Goal: Information Seeking & Learning: Learn about a topic

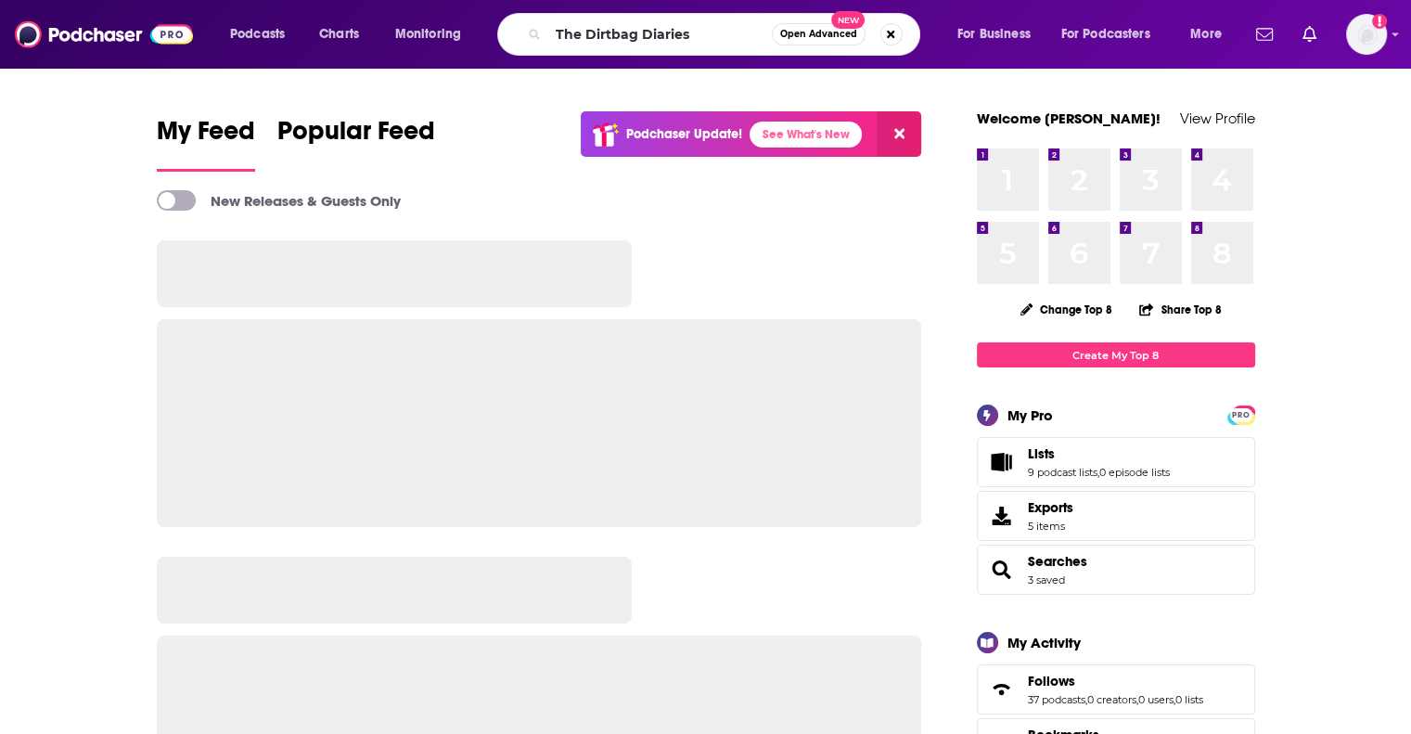
type input "The Dirtbag Diaries"
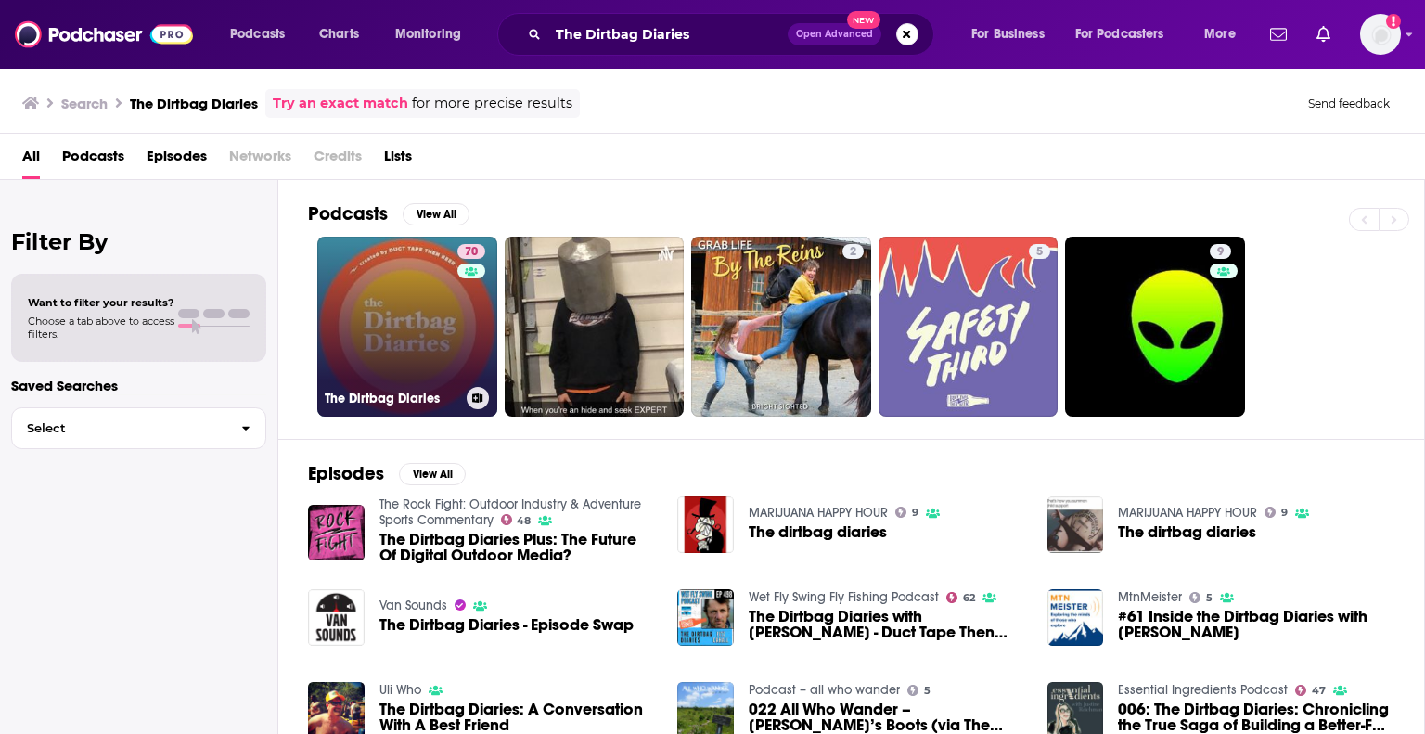
click at [401, 315] on link "70 The Dirtbag Diaries" at bounding box center [407, 327] width 180 height 180
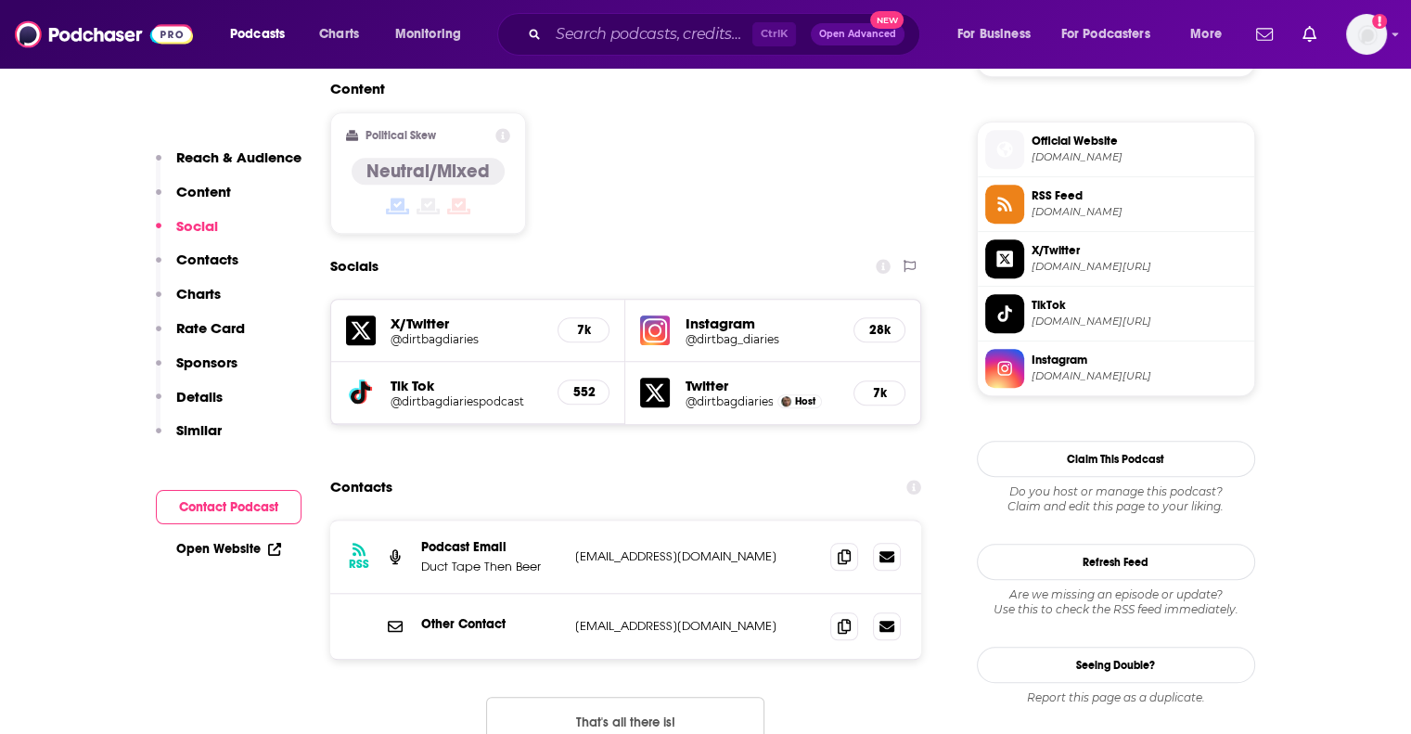
scroll to position [1468, 0]
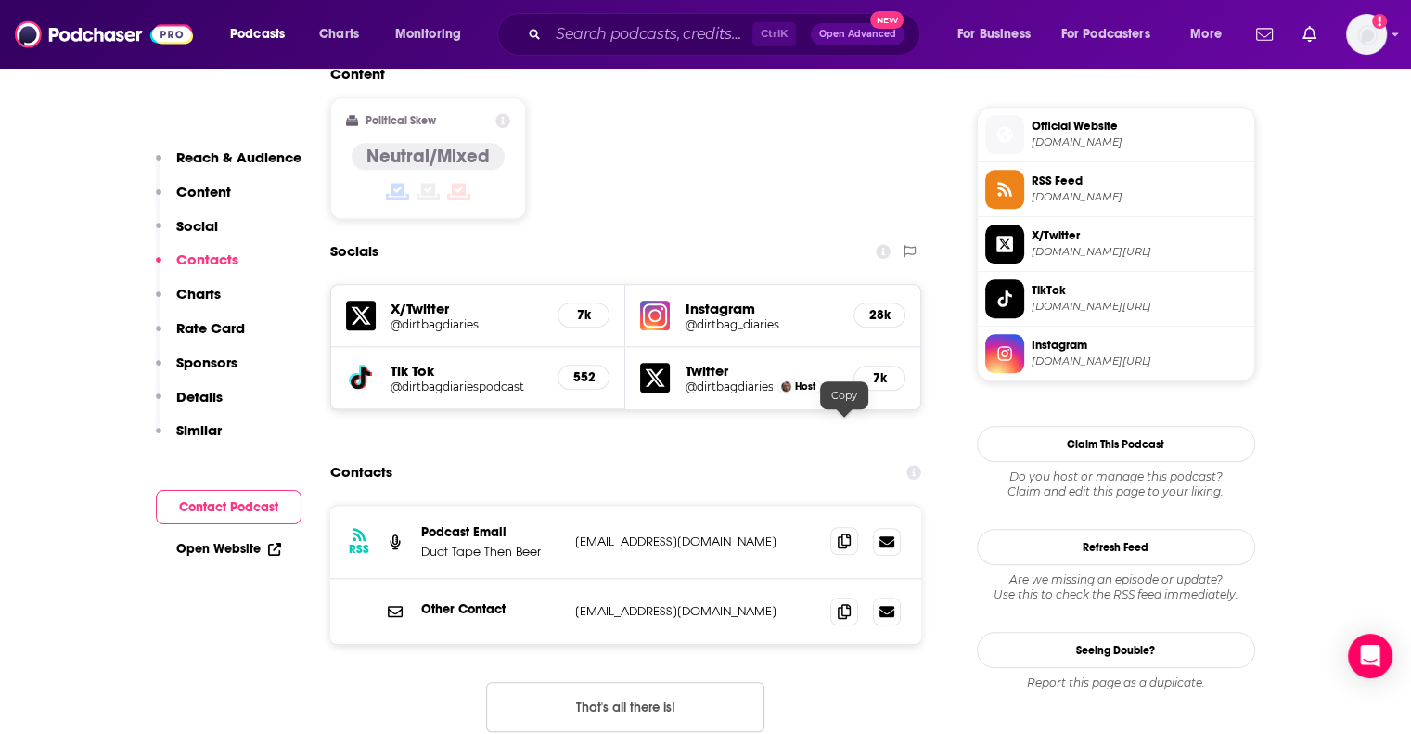
click at [854, 527] on span at bounding box center [844, 541] width 28 height 28
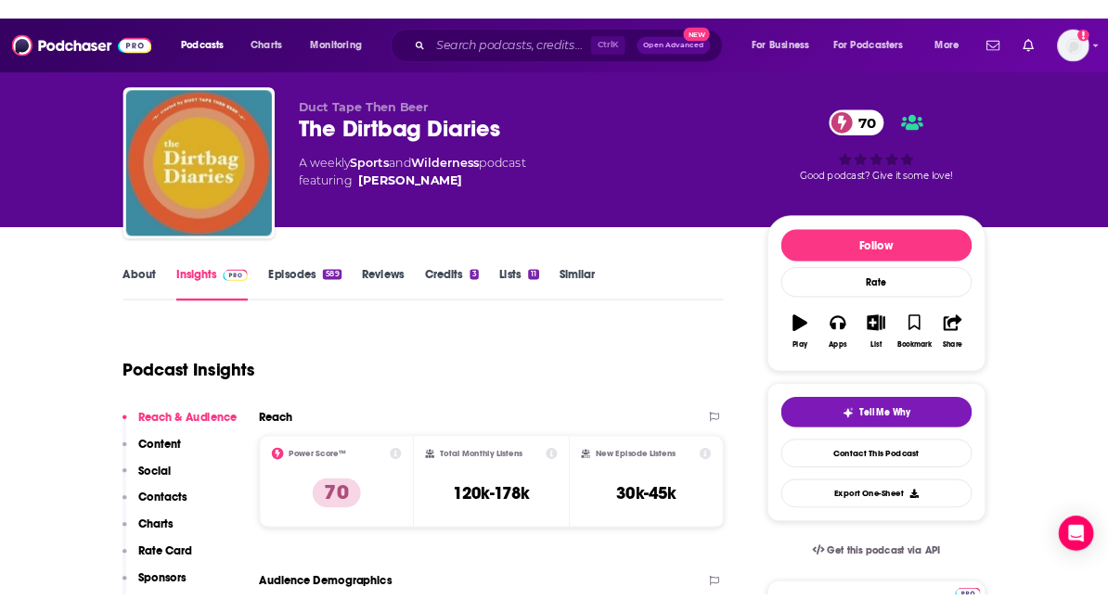
scroll to position [0, 0]
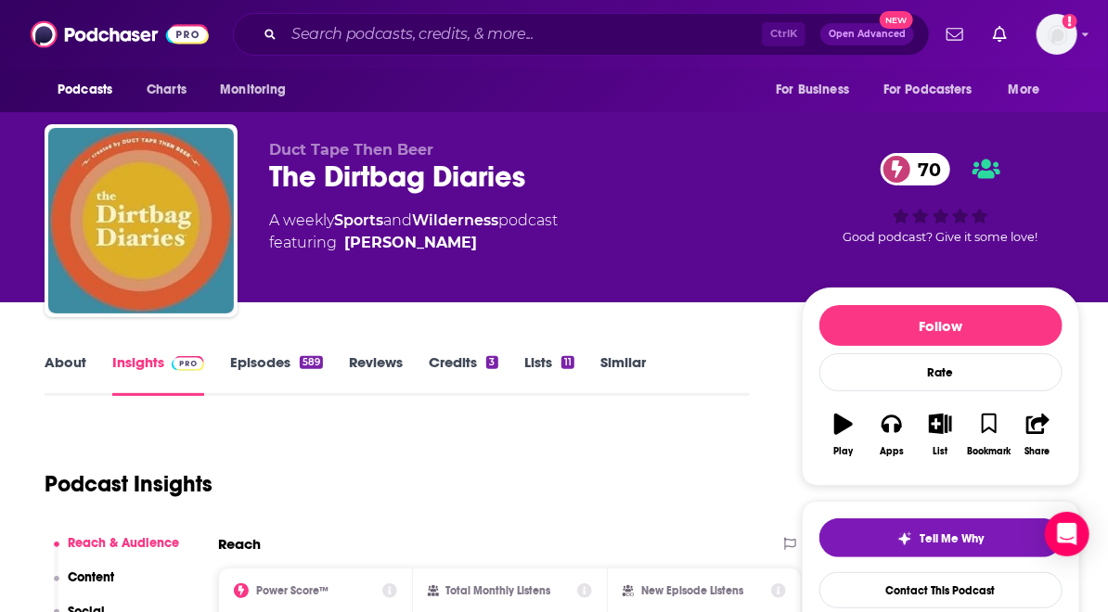
click at [379, 428] on div "Podcast Insights" at bounding box center [390, 473] width 690 height 95
click at [71, 366] on link "About" at bounding box center [66, 374] width 42 height 43
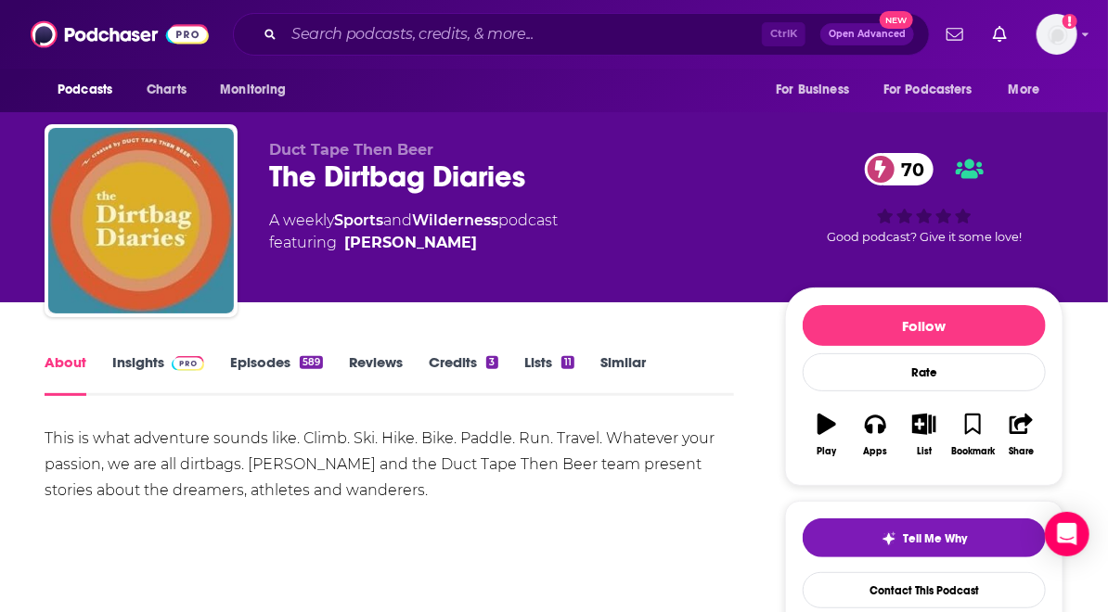
click at [326, 92] on div "Podcasts Charts Monitoring For Business For Podcasters More" at bounding box center [554, 91] width 1108 height 44
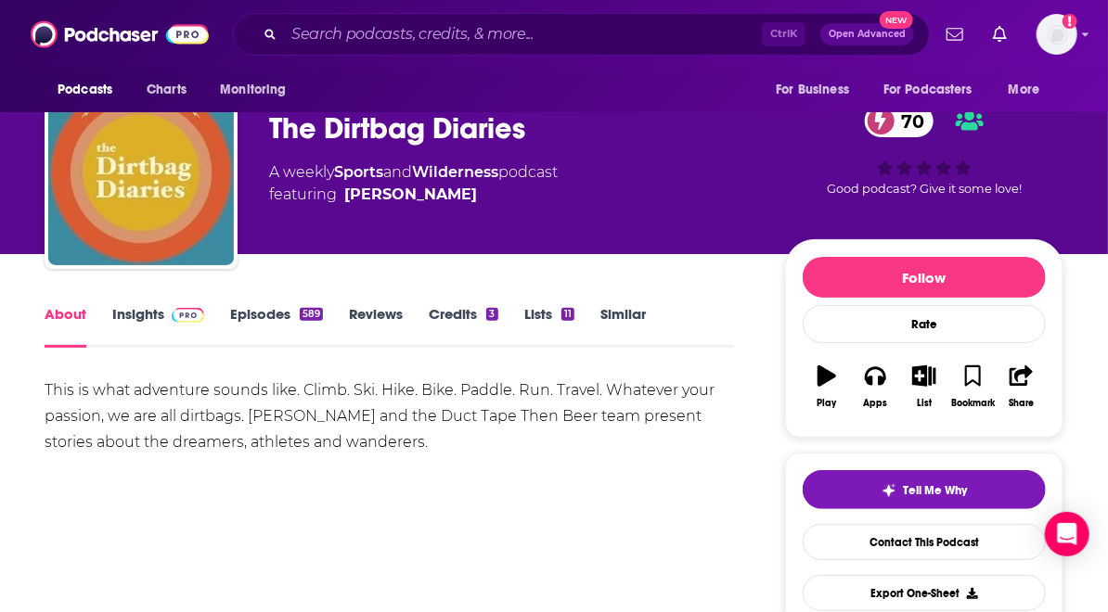
scroll to position [26, 0]
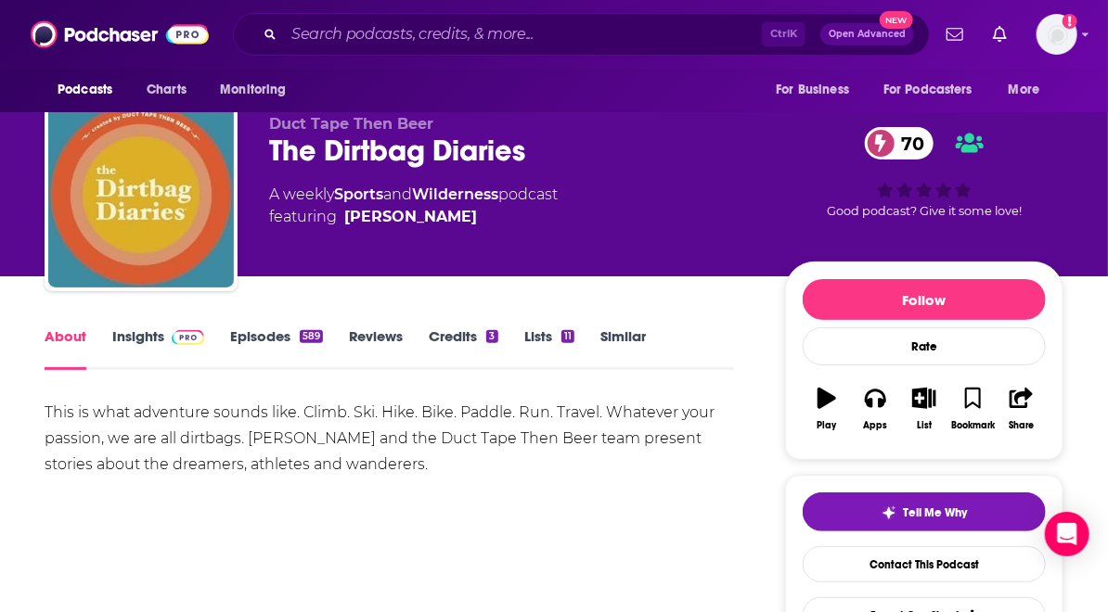
click at [152, 339] on link "Insights" at bounding box center [158, 349] width 92 height 43
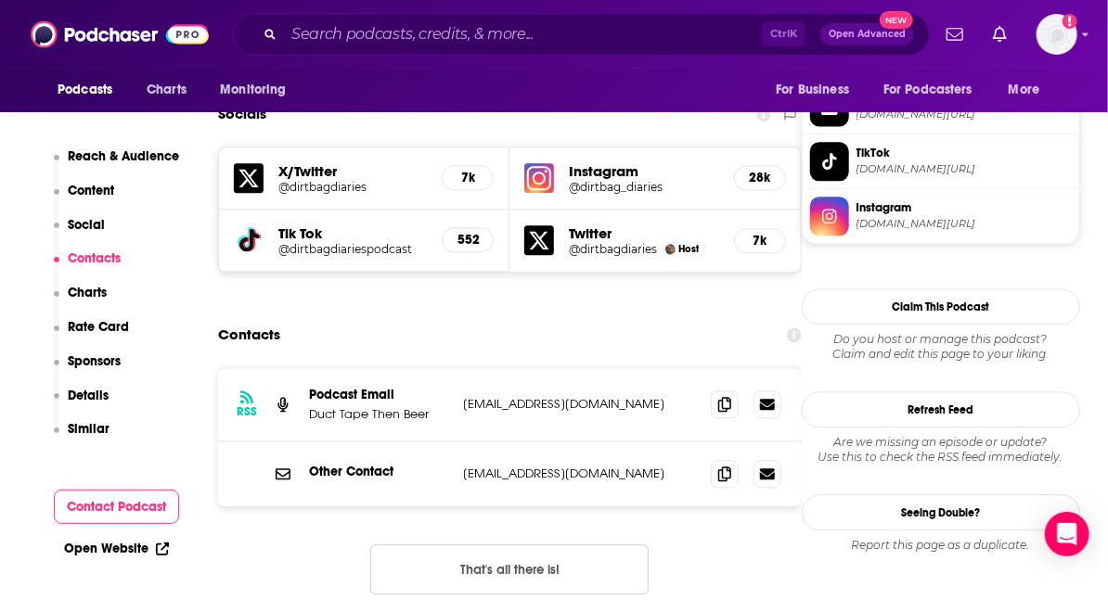
scroll to position [1606, 0]
click at [731, 395] on icon at bounding box center [724, 402] width 13 height 15
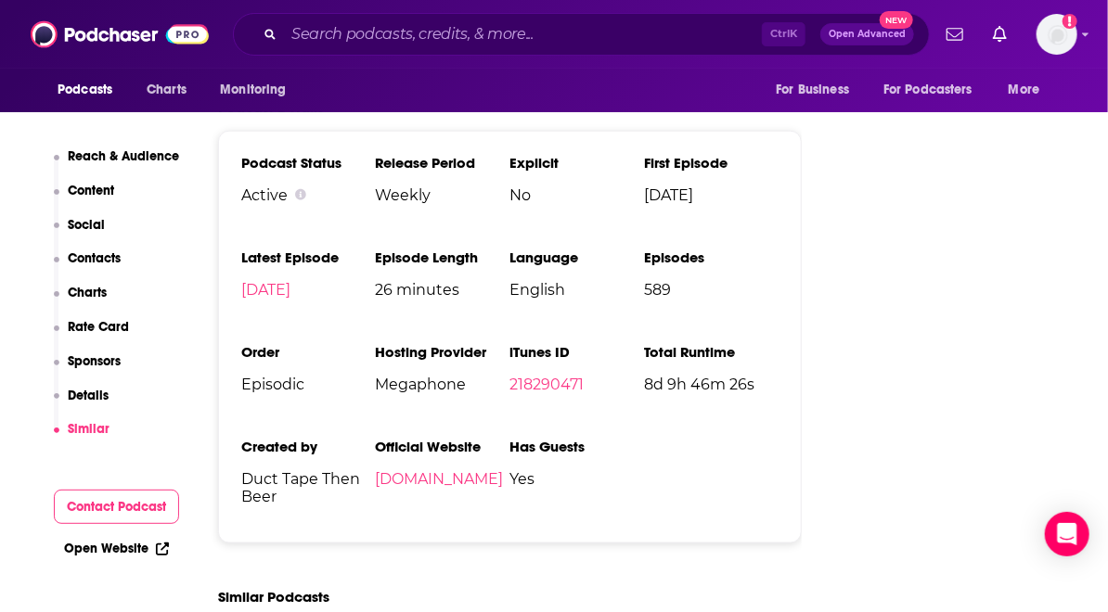
scroll to position [3911, 0]
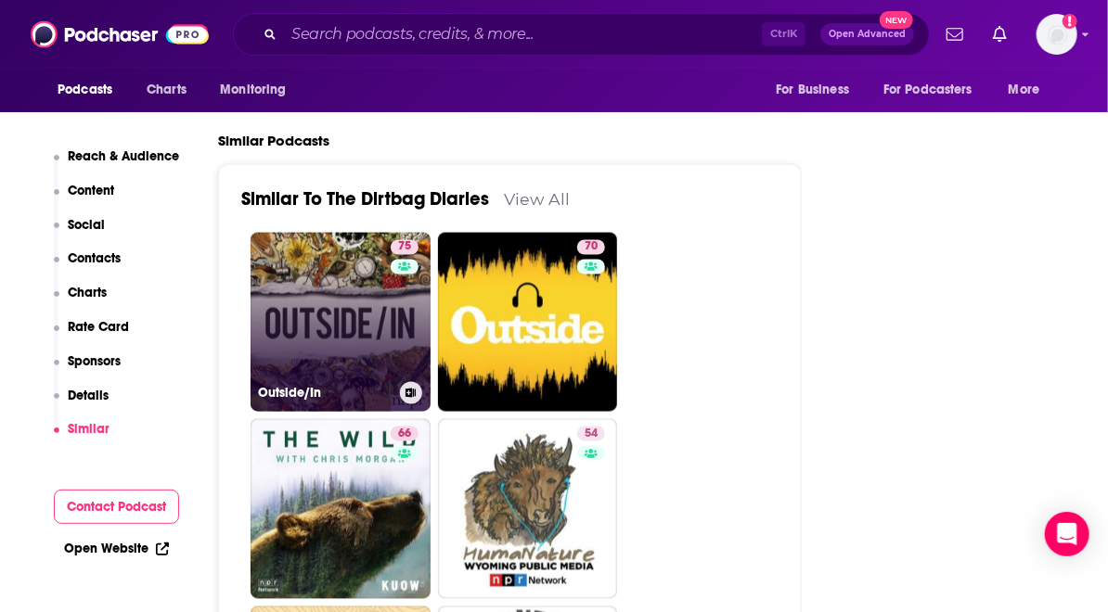
click at [350, 233] on link "75 Outside/In" at bounding box center [341, 323] width 180 height 180
type input "[URL][DOMAIN_NAME]"
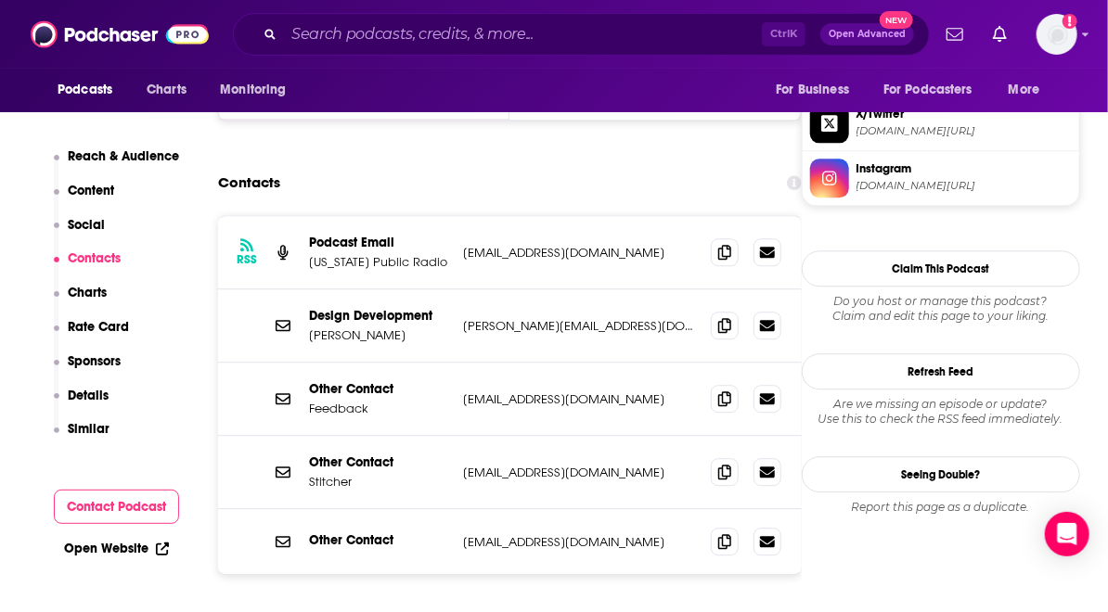
scroll to position [1770, 0]
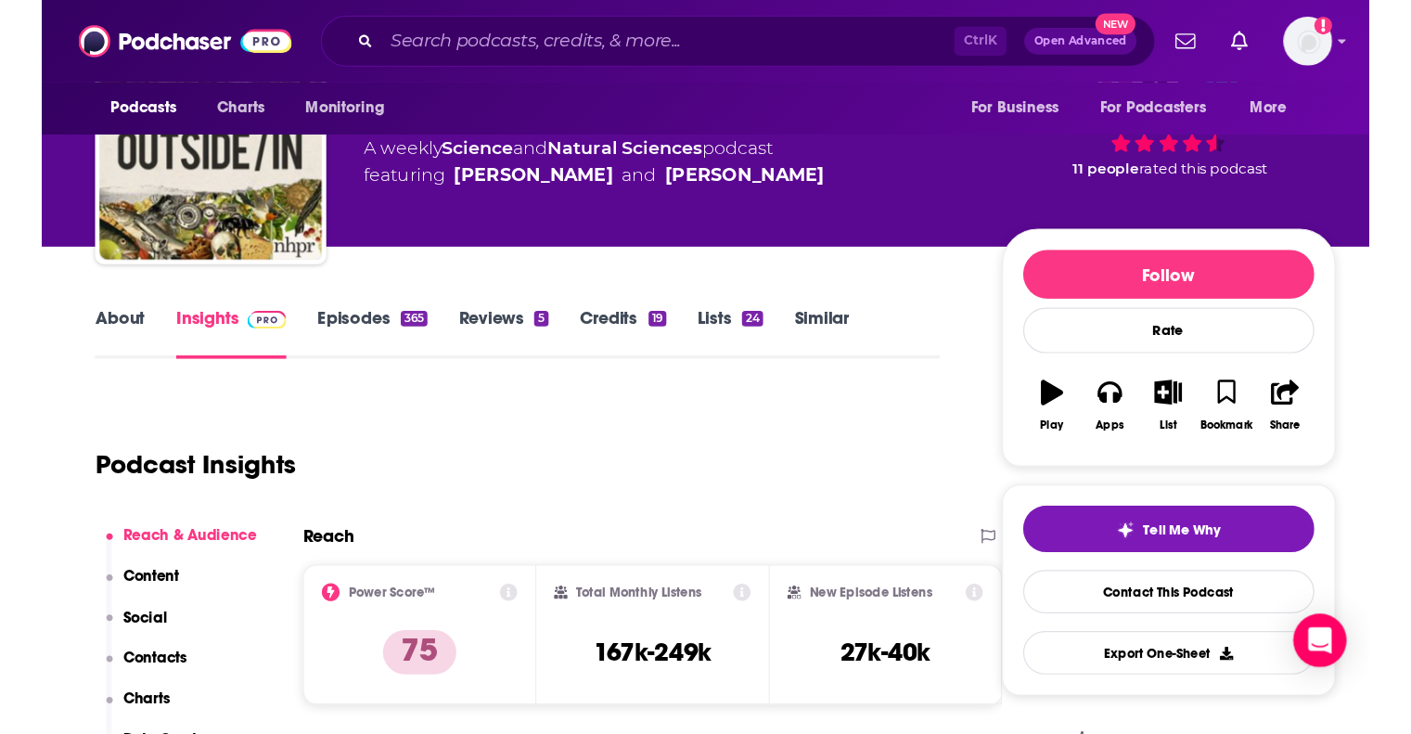
scroll to position [0, 0]
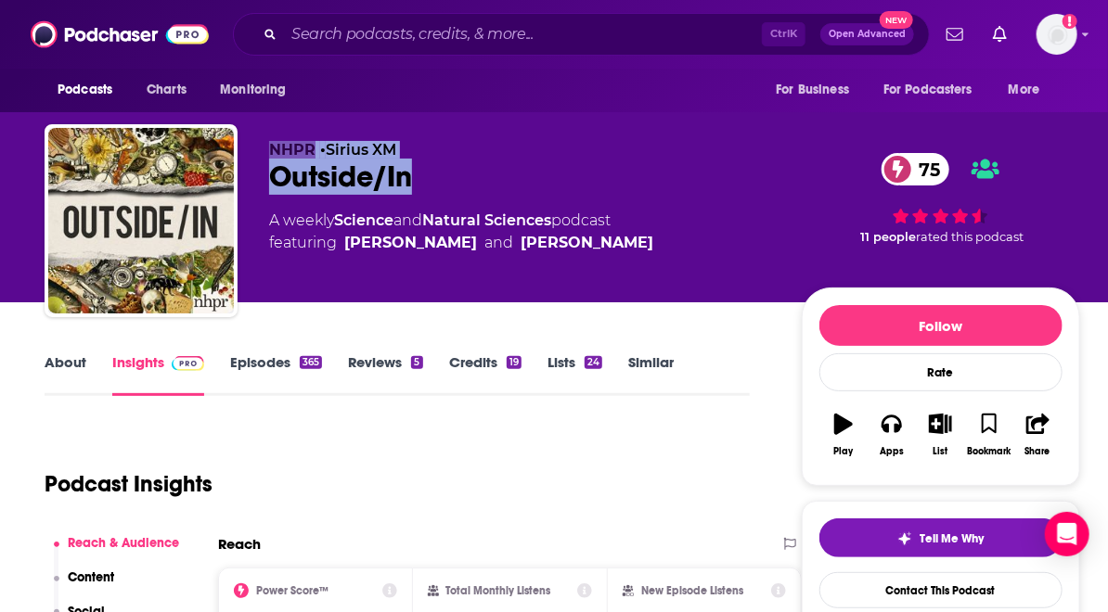
drag, startPoint x: 441, startPoint y: 175, endPoint x: 267, endPoint y: 151, distance: 175.2
click at [267, 151] on div "NHPR • Sirius XM Outside/In 75 A weekly Science and Natural Sciences podcast fe…" at bounding box center [562, 224] width 1035 height 200
copy div "NHPR • Sirius XM Outside/In"
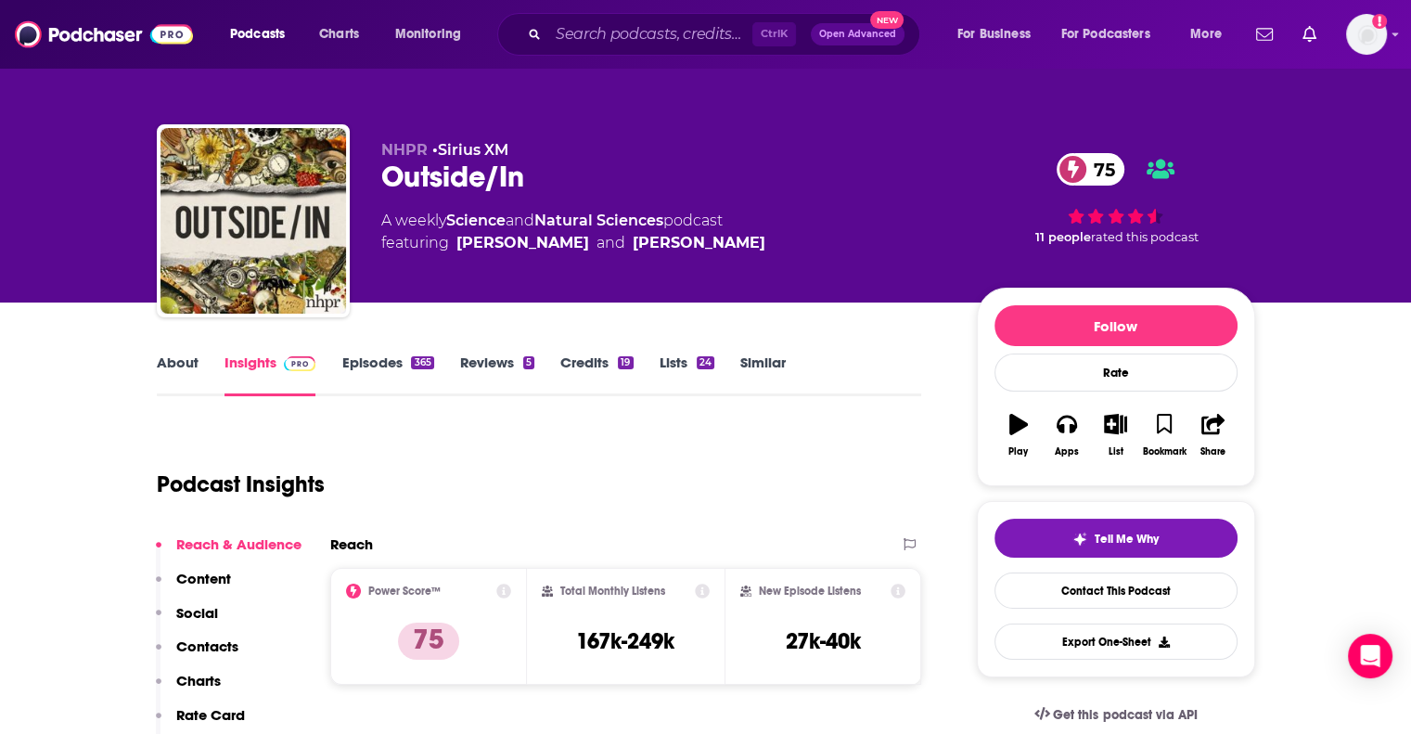
click at [189, 366] on link "About" at bounding box center [178, 374] width 42 height 43
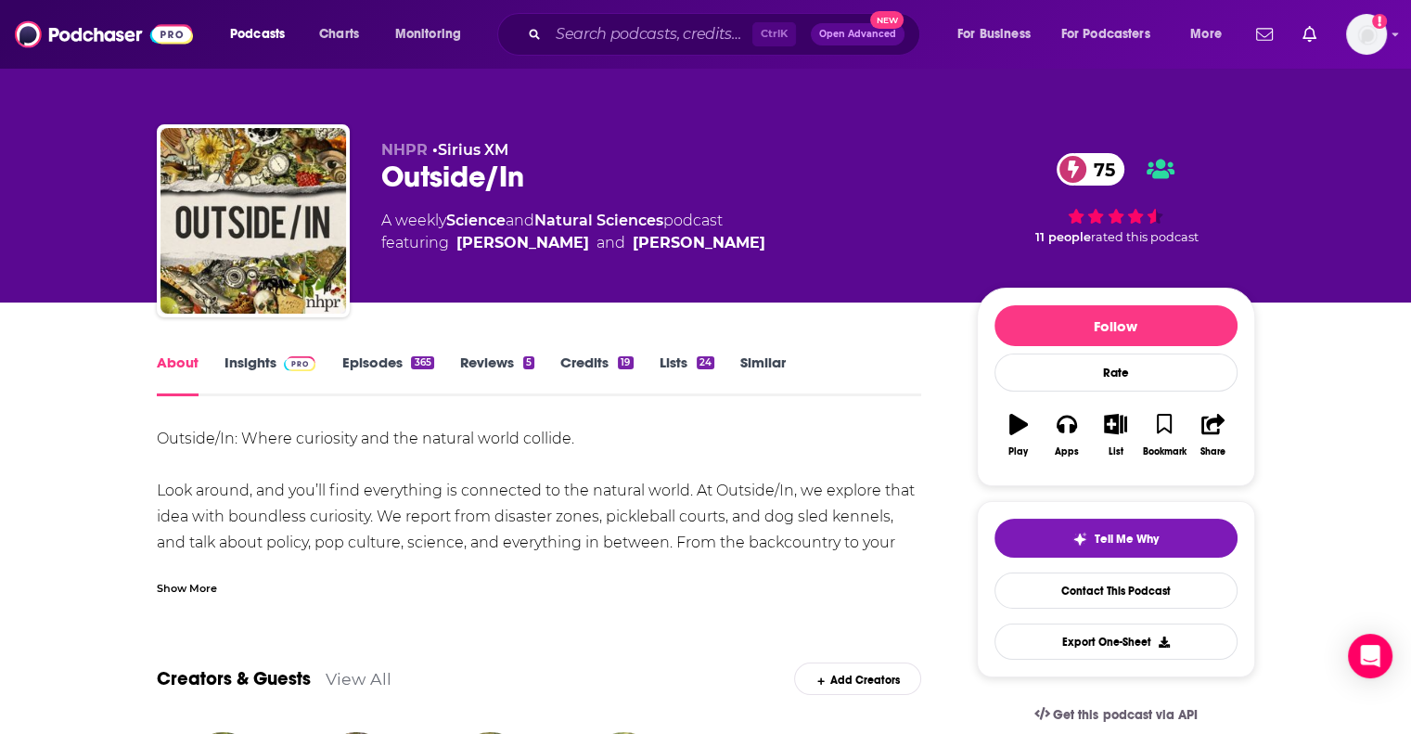
click at [199, 574] on div "Show More" at bounding box center [539, 581] width 765 height 32
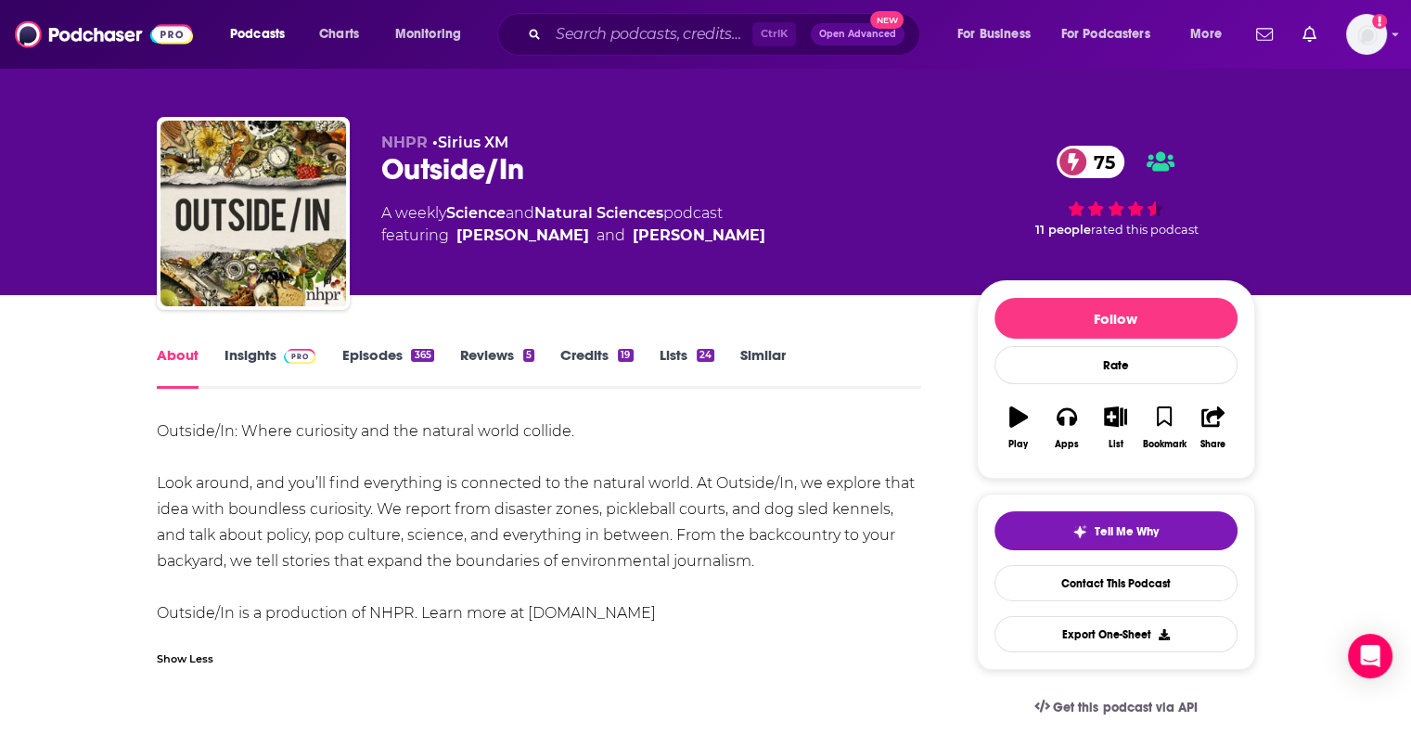
scroll to position [11, 0]
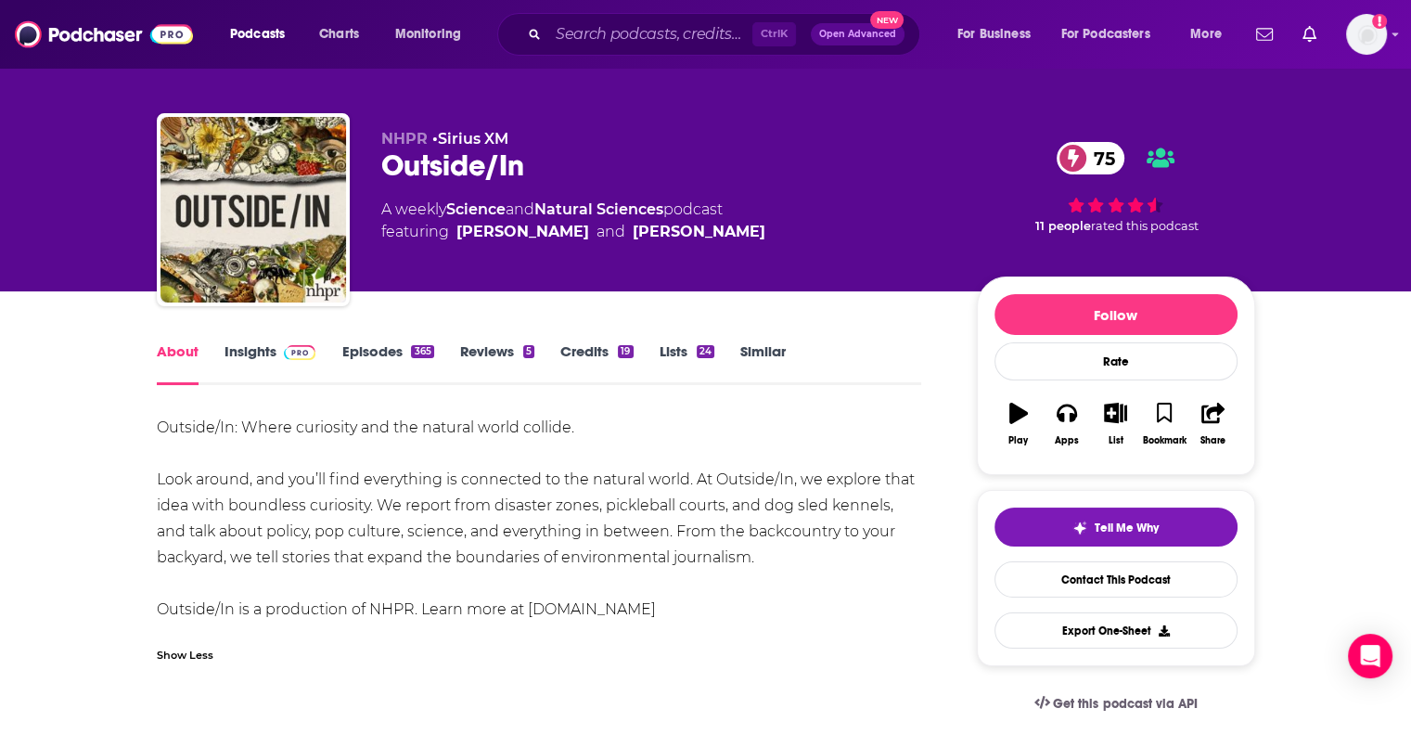
click at [374, 348] on link "Episodes 365" at bounding box center [387, 363] width 92 height 43
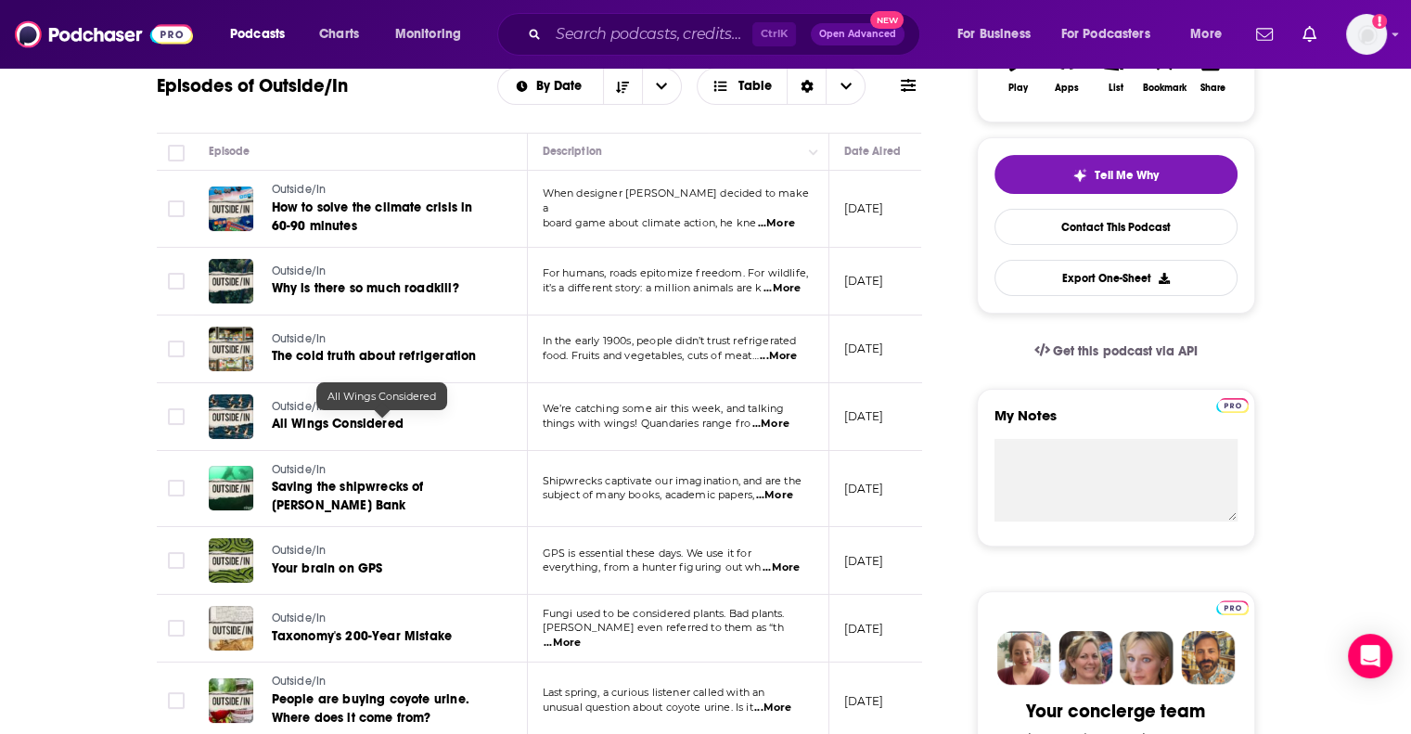
scroll to position [174, 0]
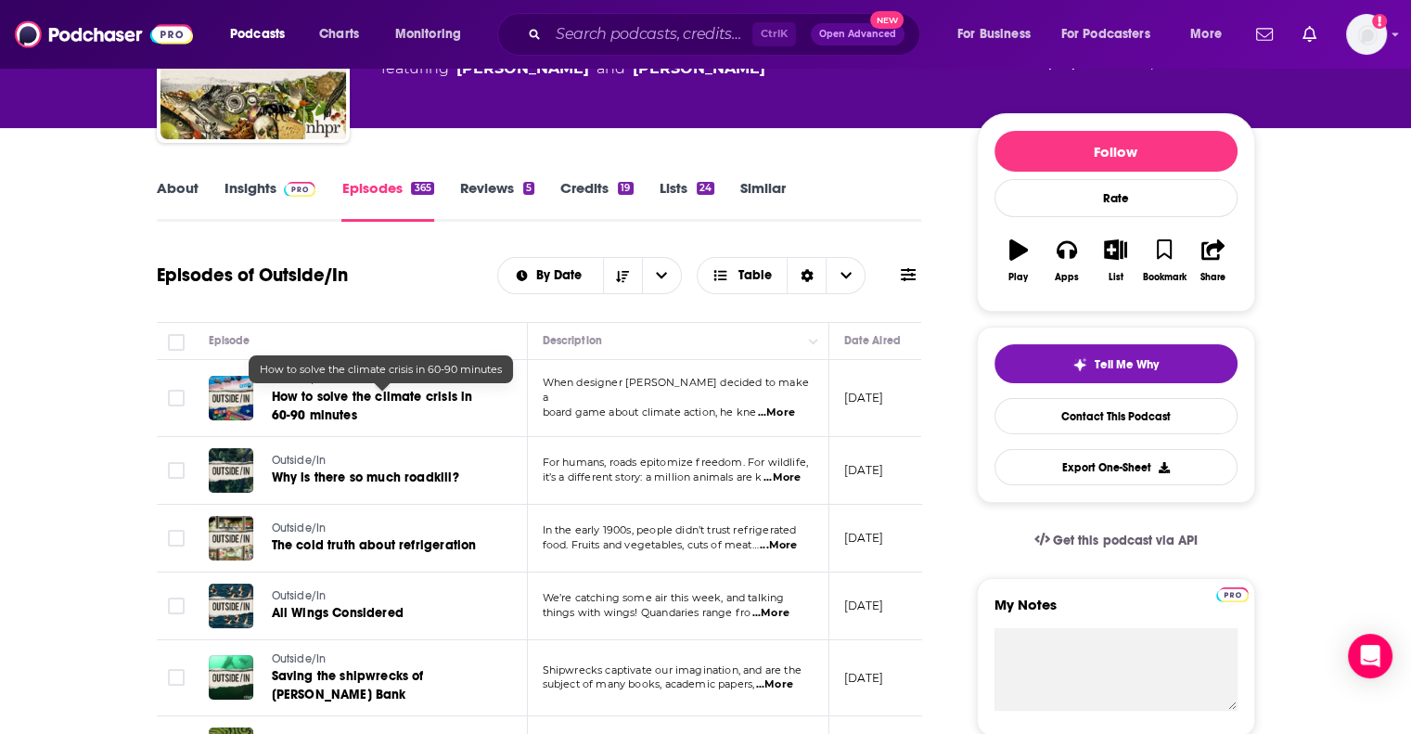
click at [356, 396] on span "How to solve the climate crisis in 60-90 minutes" at bounding box center [372, 406] width 201 height 34
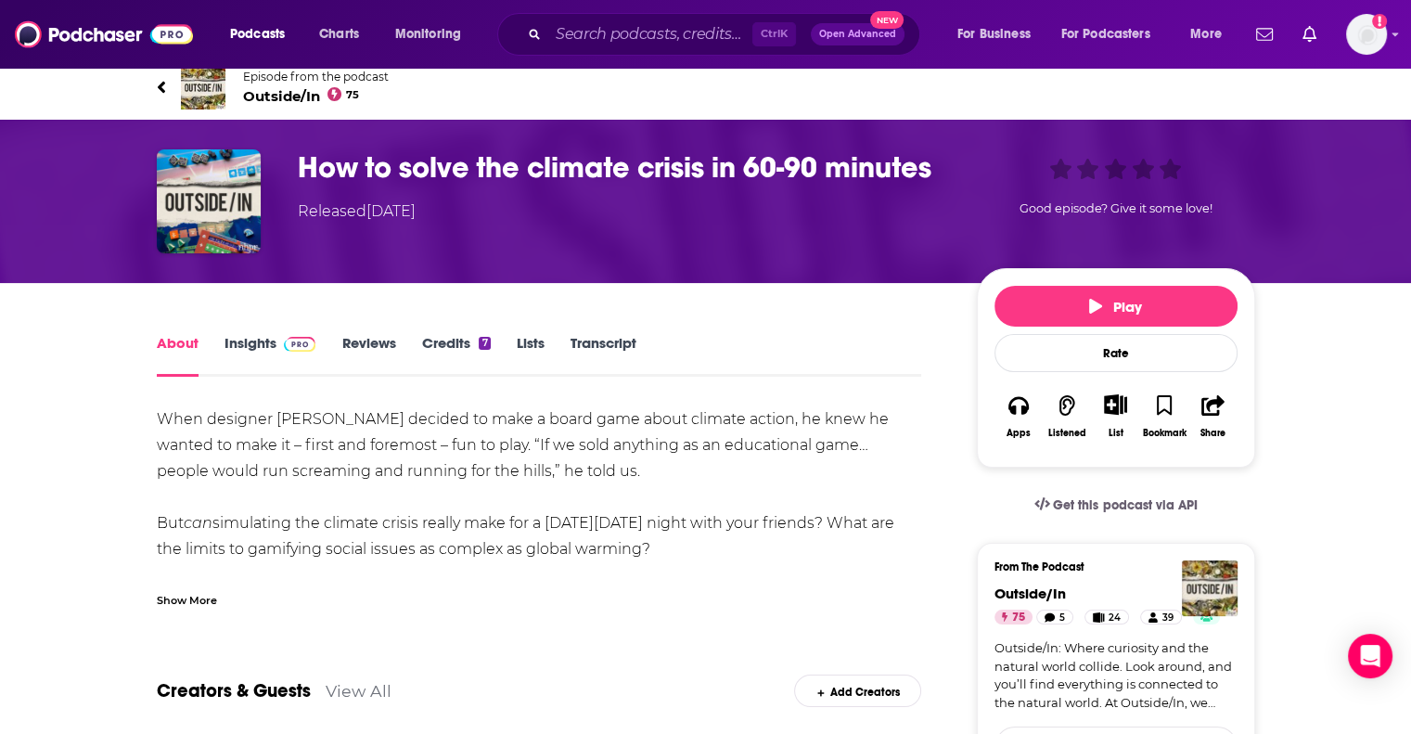
scroll to position [17, 0]
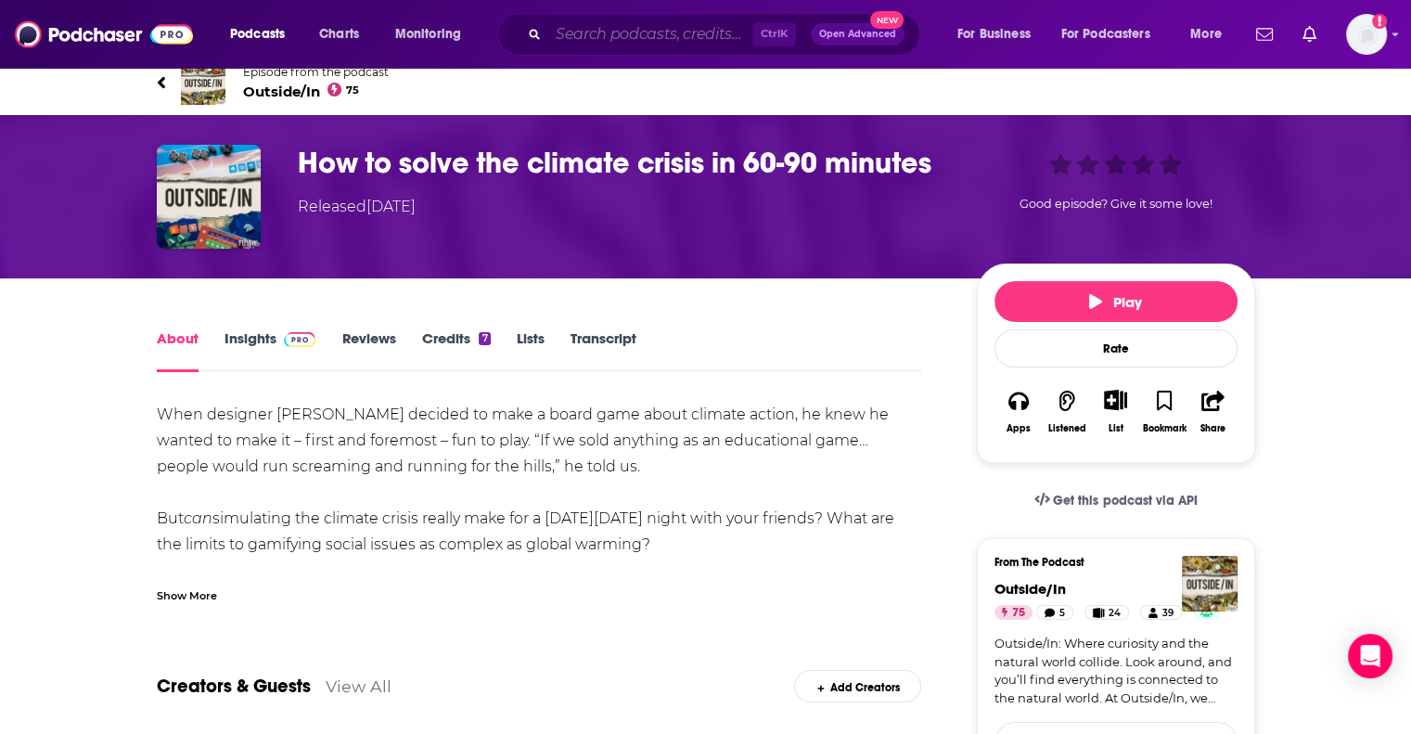
click at [554, 35] on input "Search podcasts, credits, & more..." at bounding box center [650, 34] width 204 height 30
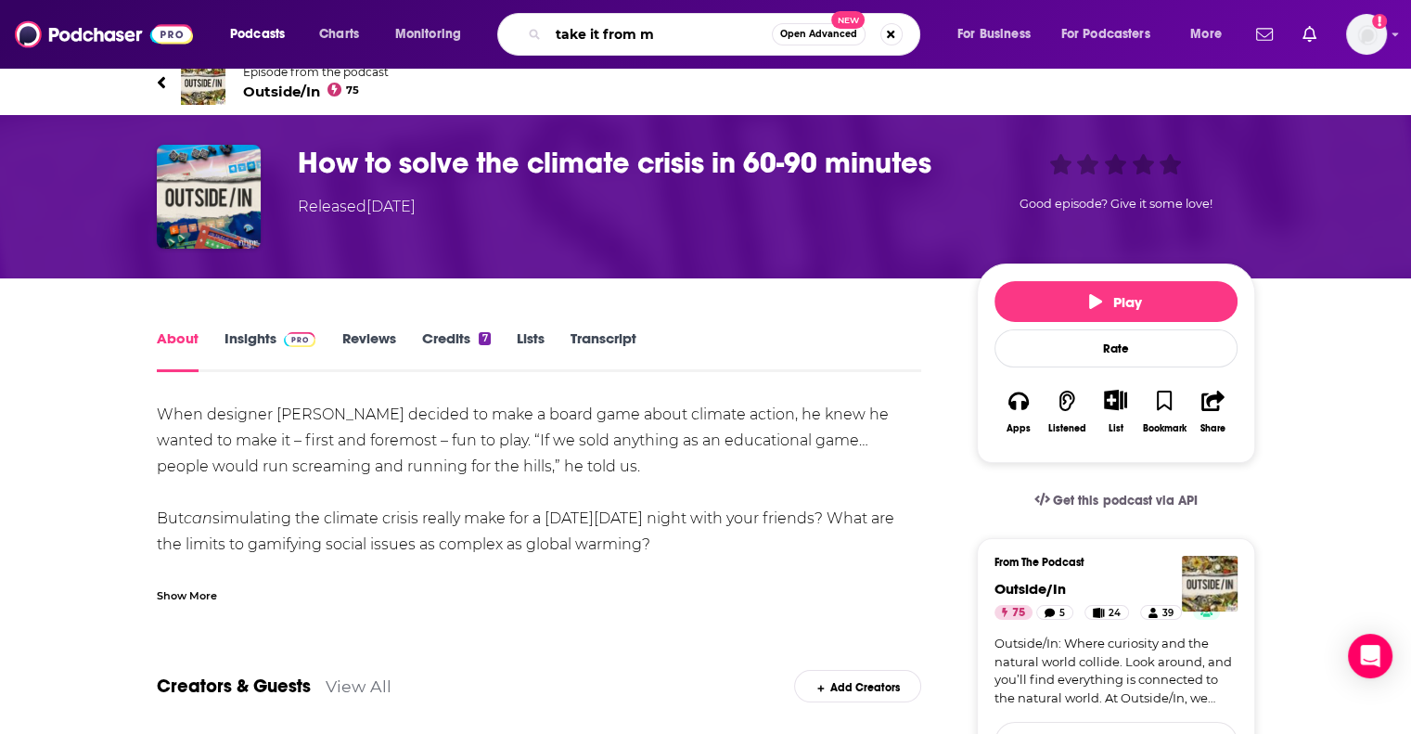
type input "take it from me"
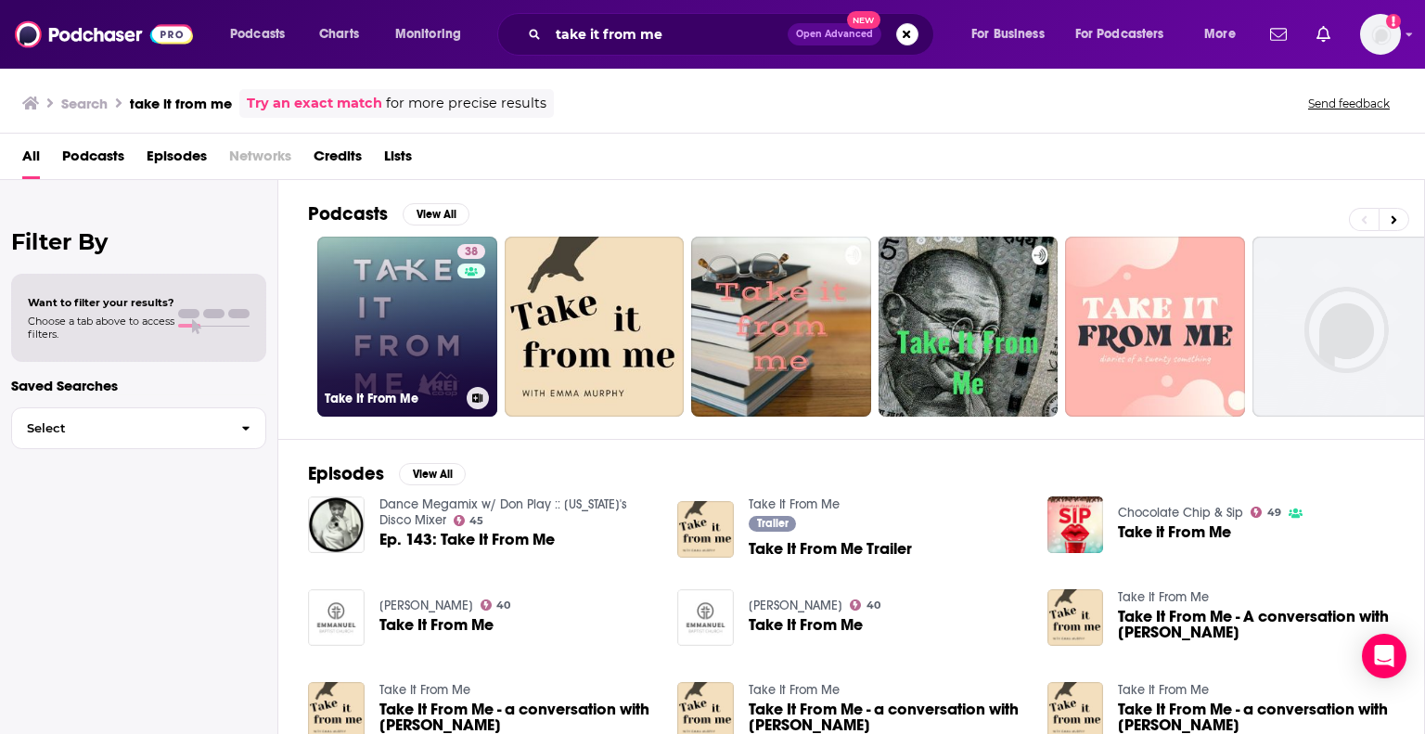
click at [426, 332] on link "38 Take It From Me" at bounding box center [407, 327] width 180 height 180
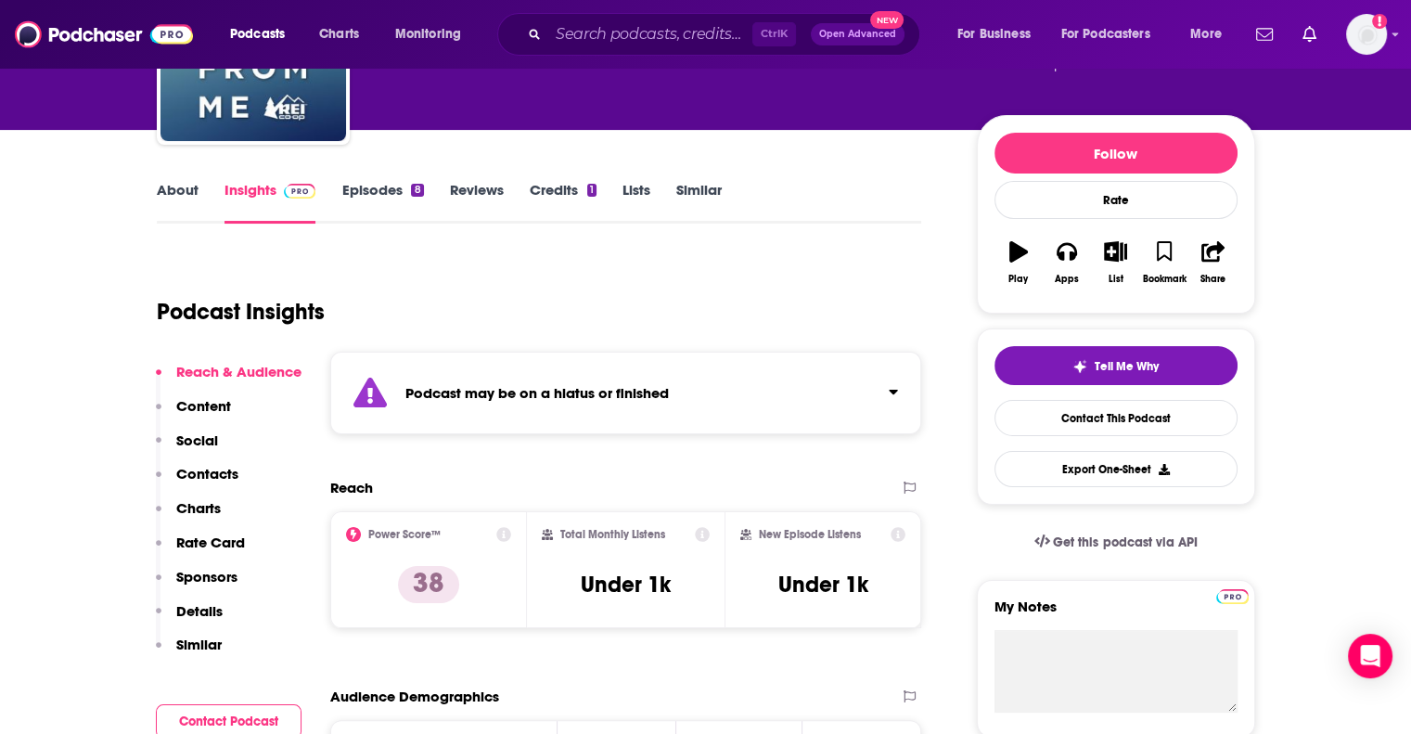
scroll to position [173, 0]
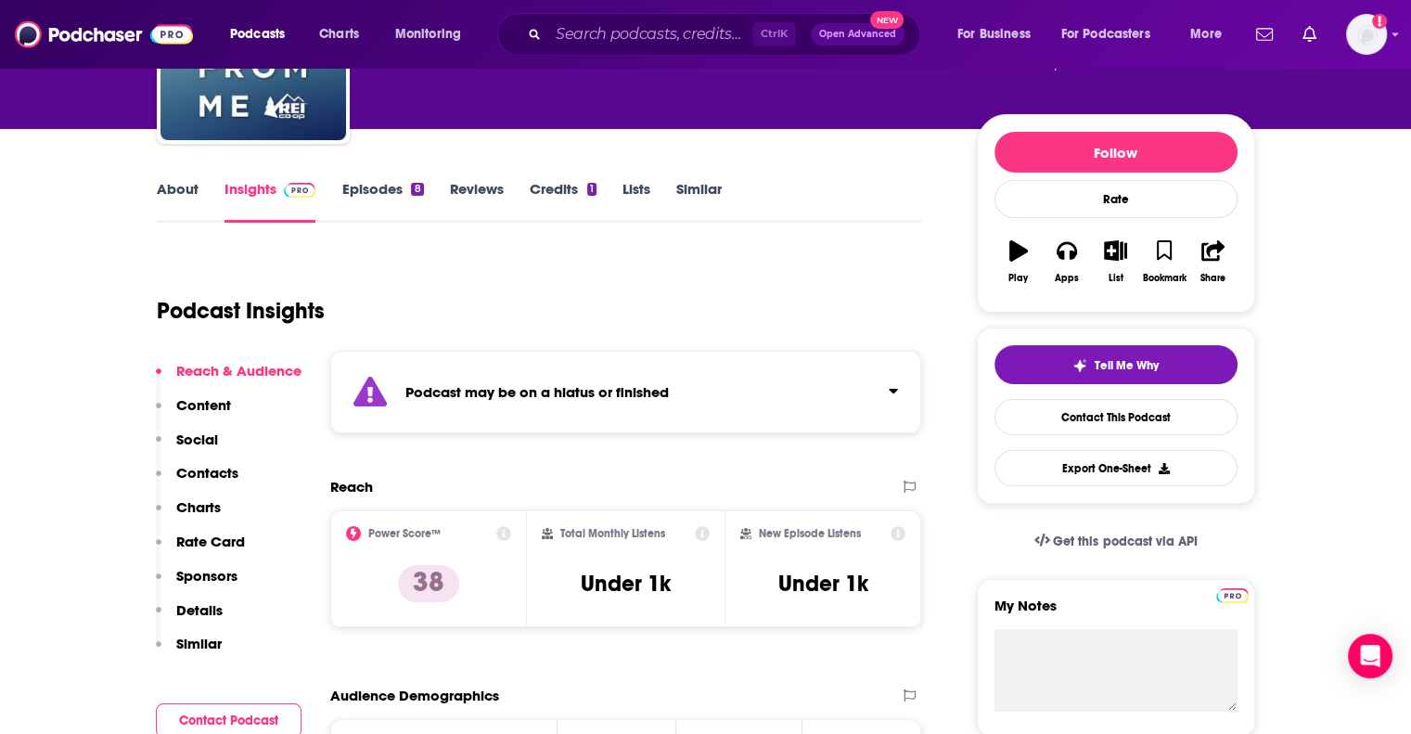
click at [391, 186] on link "Episodes 8" at bounding box center [382, 201] width 82 height 43
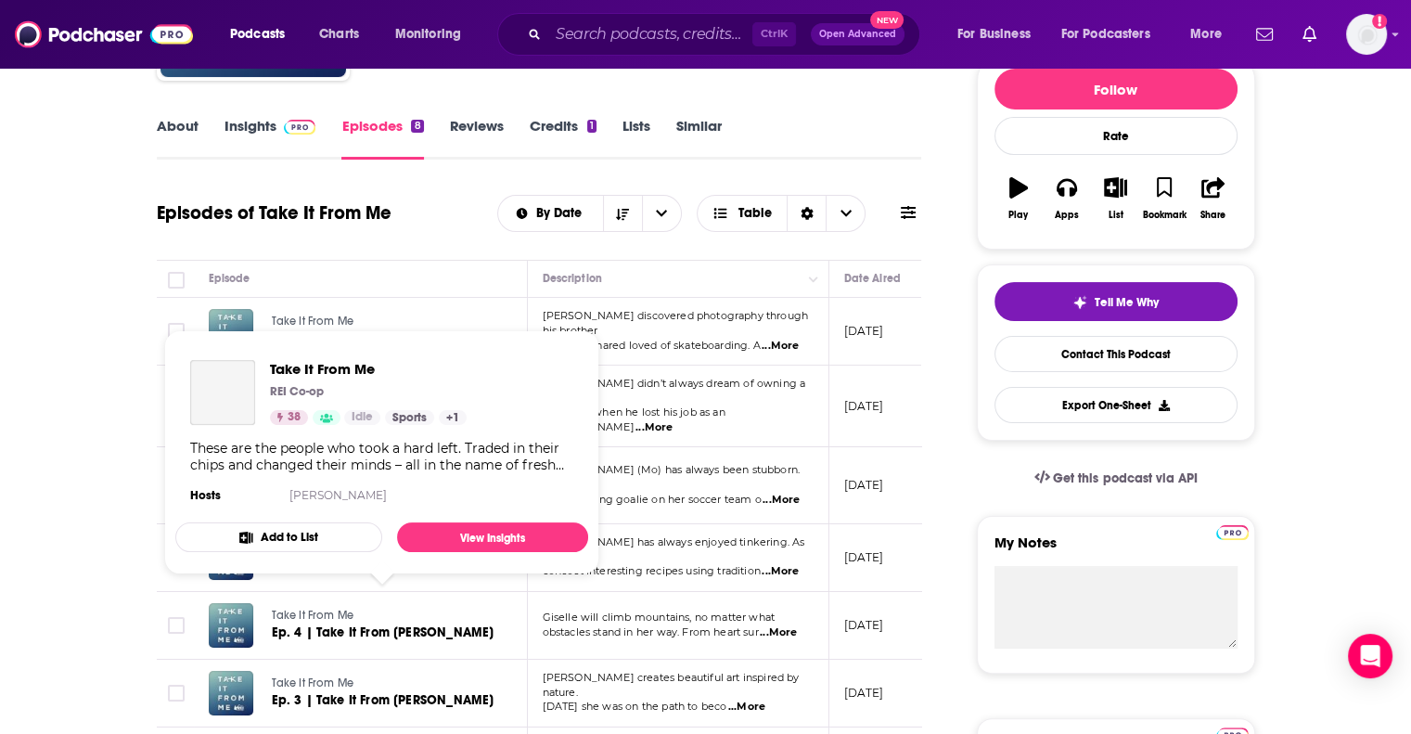
scroll to position [230, 0]
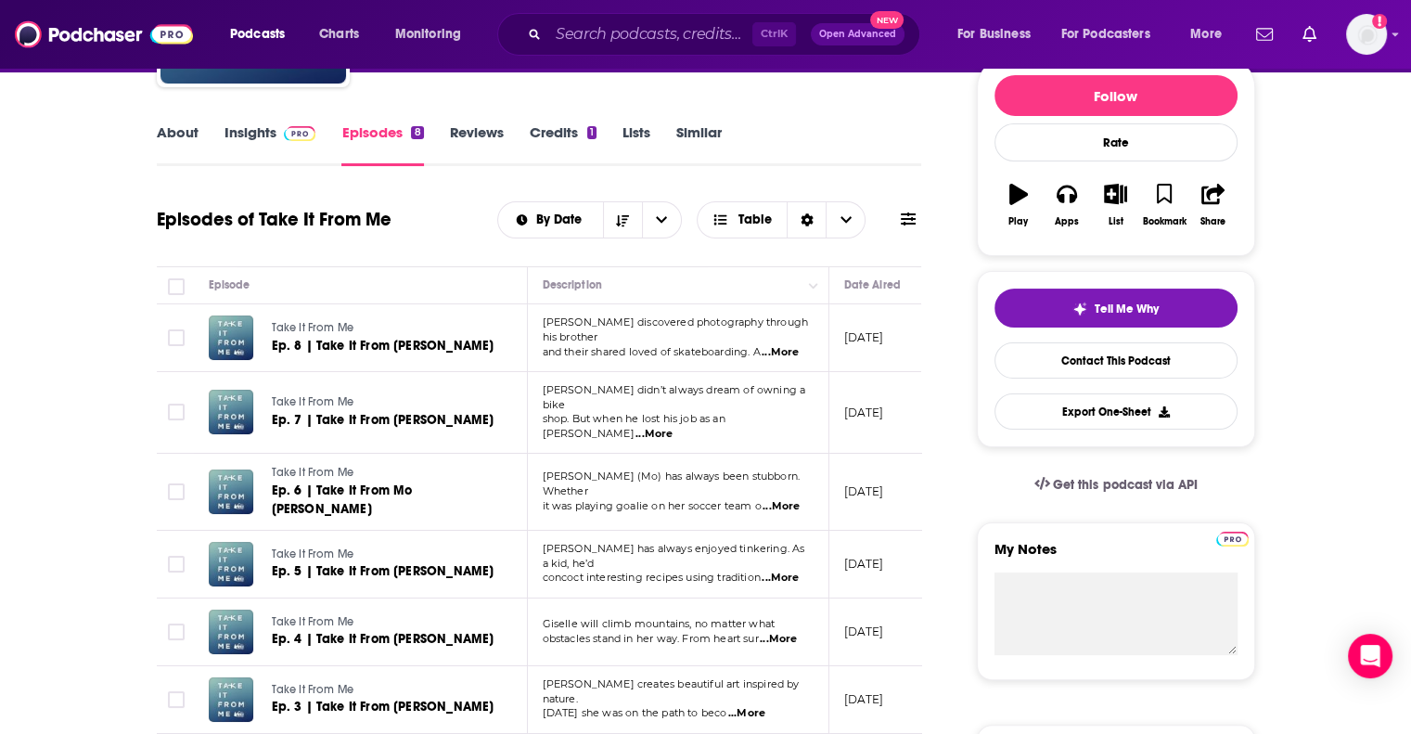
click at [271, 142] on link "Insights" at bounding box center [271, 144] width 92 height 43
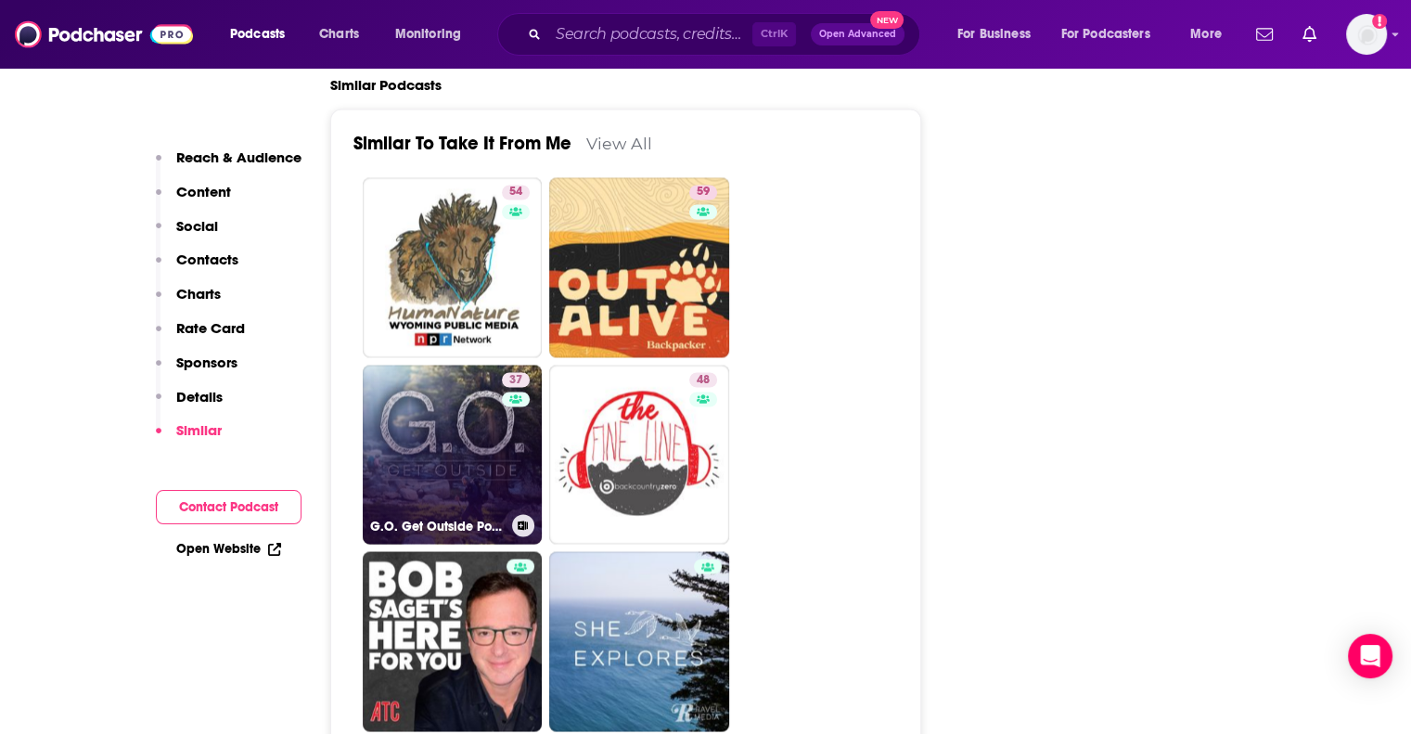
scroll to position [3151, 0]
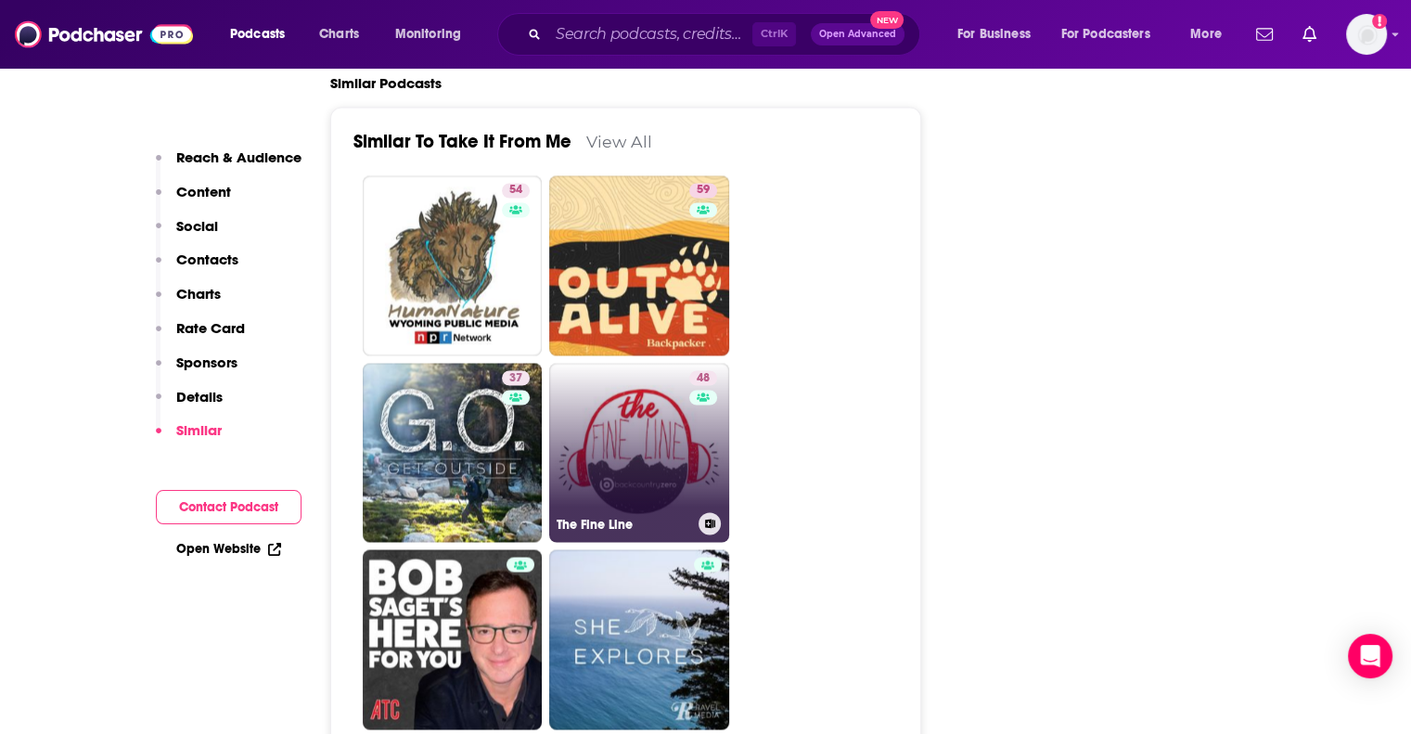
drag, startPoint x: 623, startPoint y: 389, endPoint x: 653, endPoint y: 400, distance: 31.7
click at [653, 400] on link "48 The Fine Line" at bounding box center [639, 453] width 180 height 180
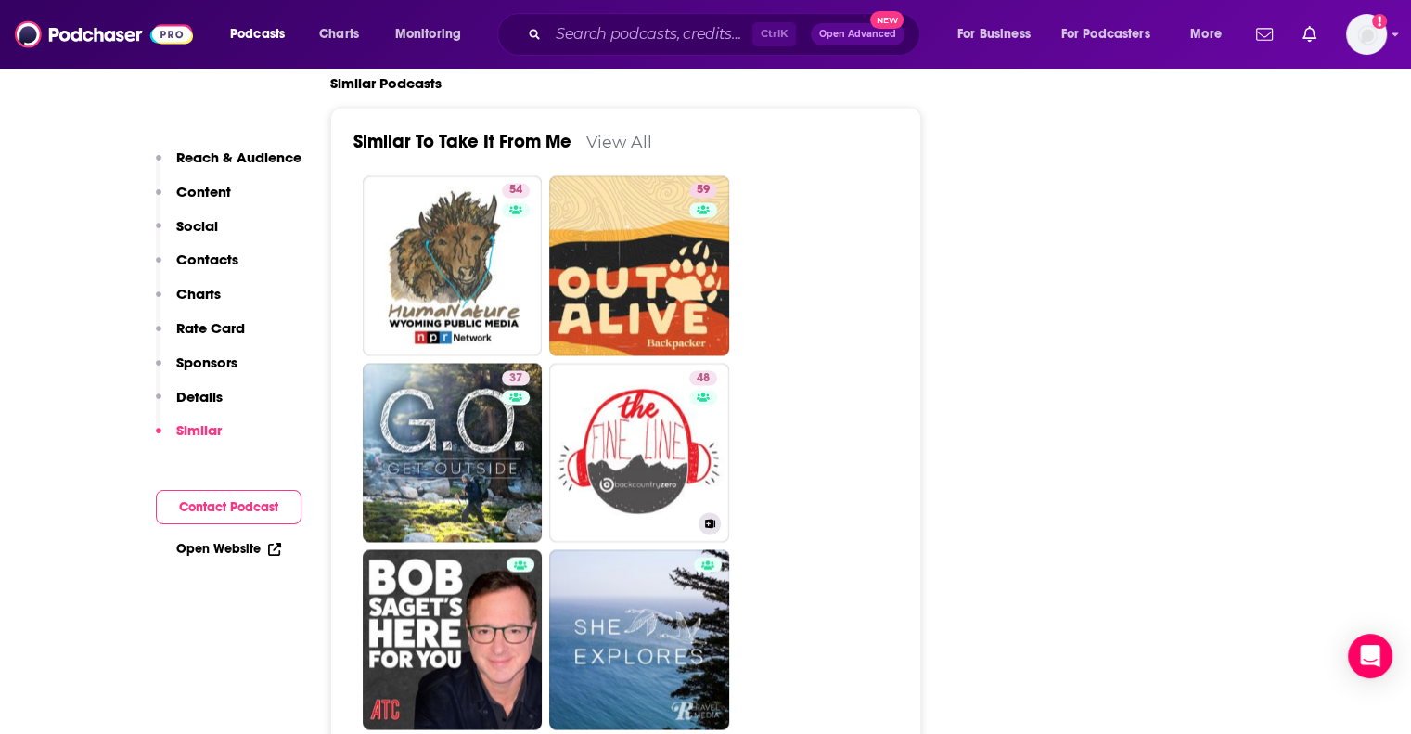
type input "[URL][DOMAIN_NAME]"
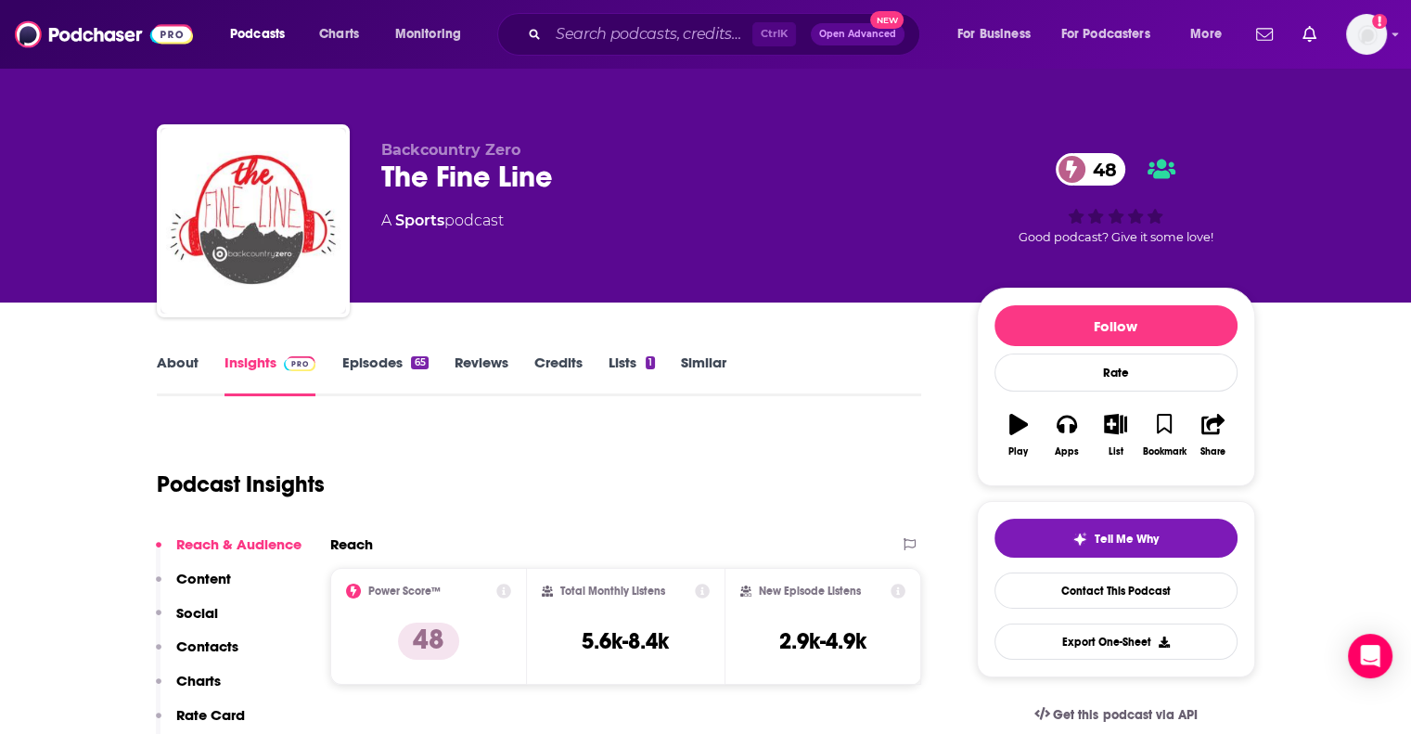
click at [188, 374] on link "About" at bounding box center [178, 374] width 42 height 43
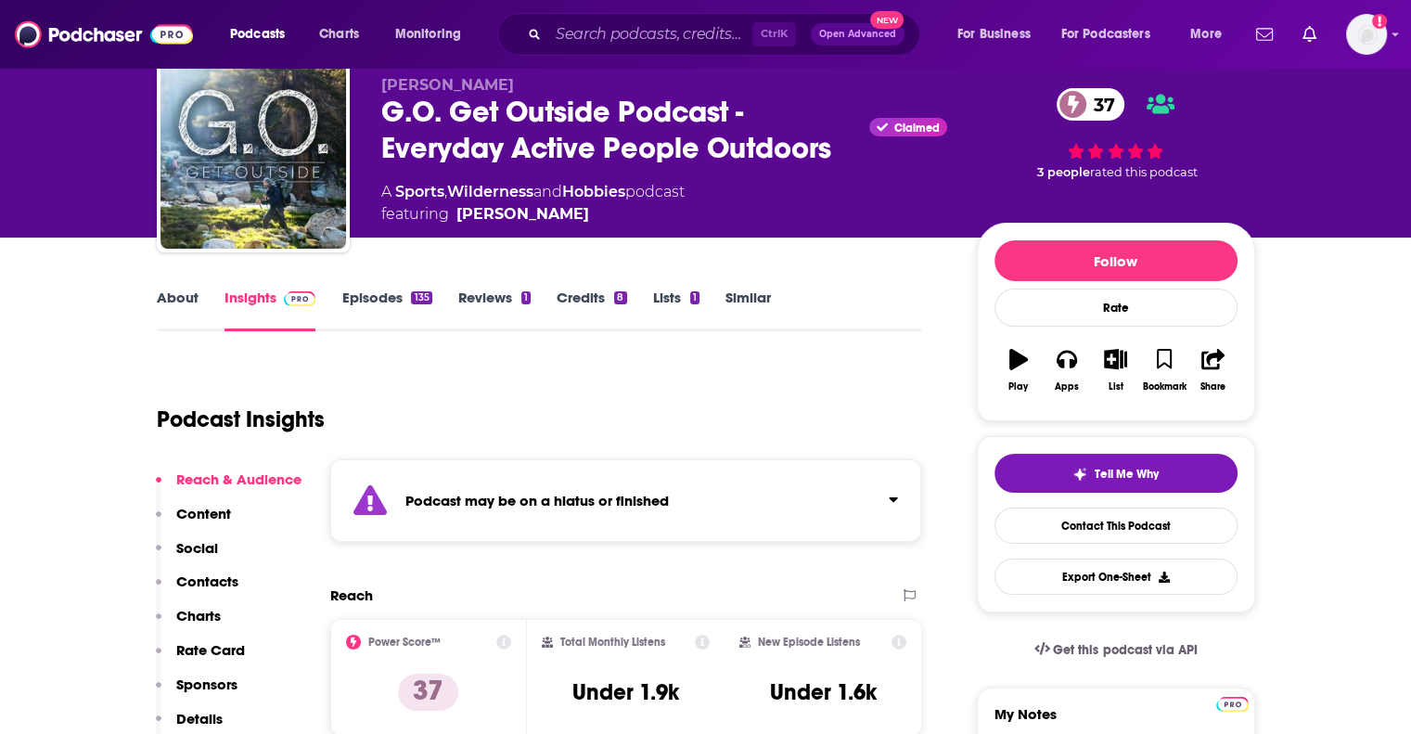
scroll to position [200, 0]
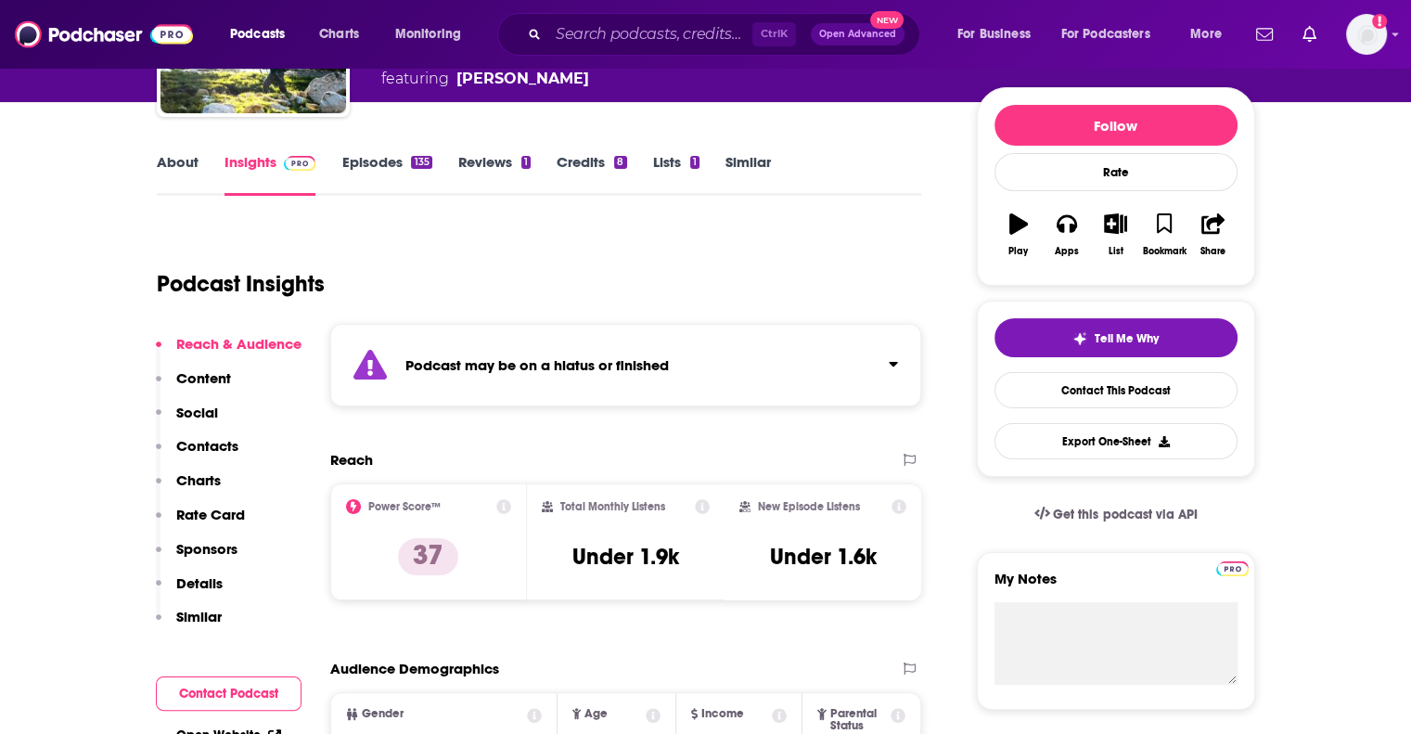
click at [184, 156] on link "About" at bounding box center [178, 174] width 42 height 43
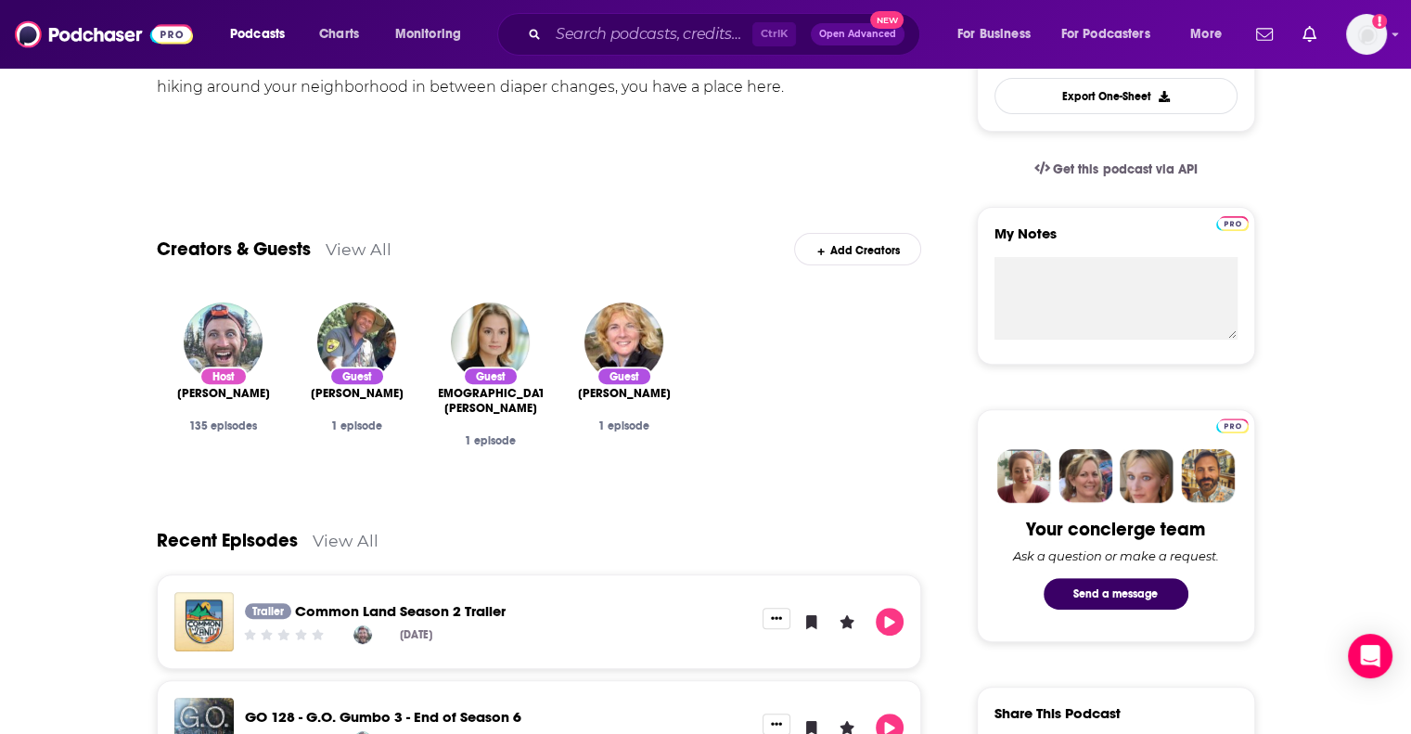
scroll to position [931, 0]
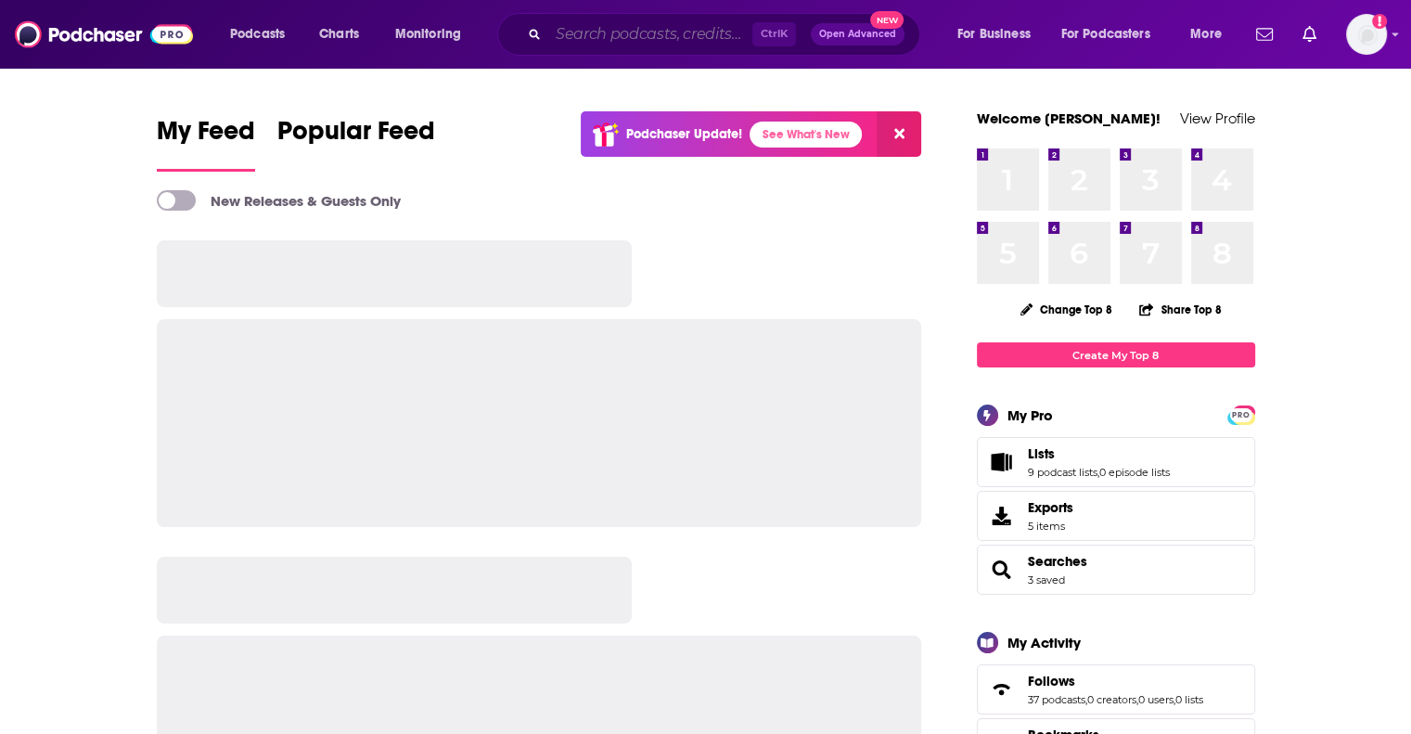
click at [556, 28] on input "Search podcasts, credits, & more..." at bounding box center [650, 34] width 204 height 30
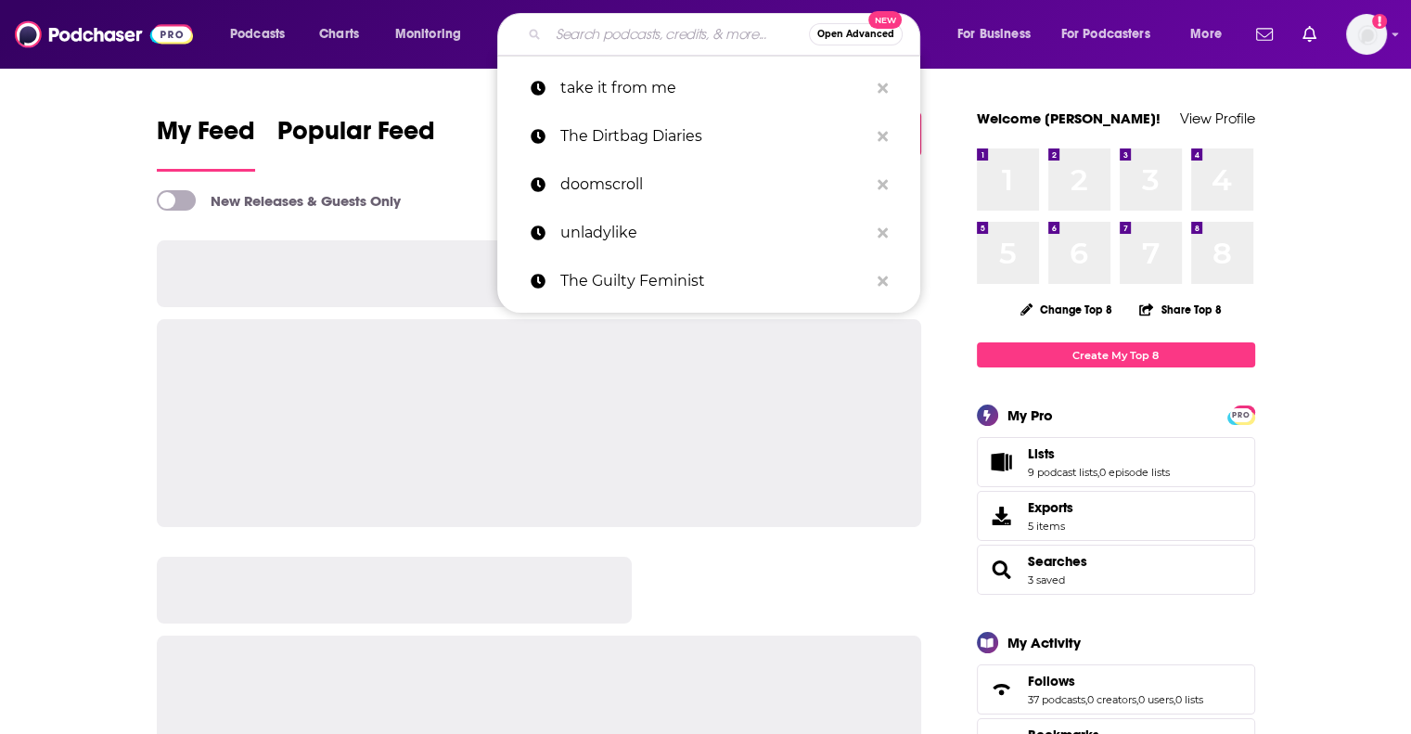
paste input "Career Switch Podcast"
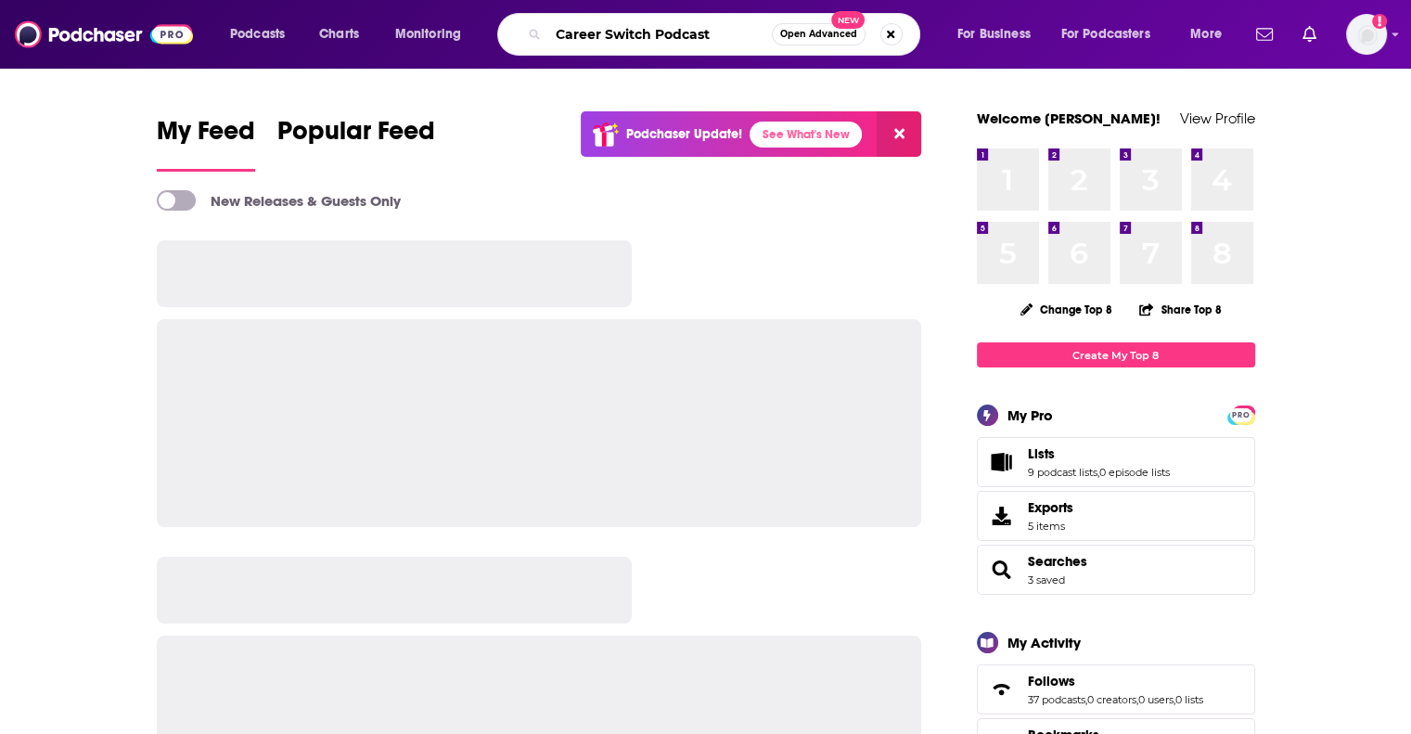
type input "Career Switch Podcast"
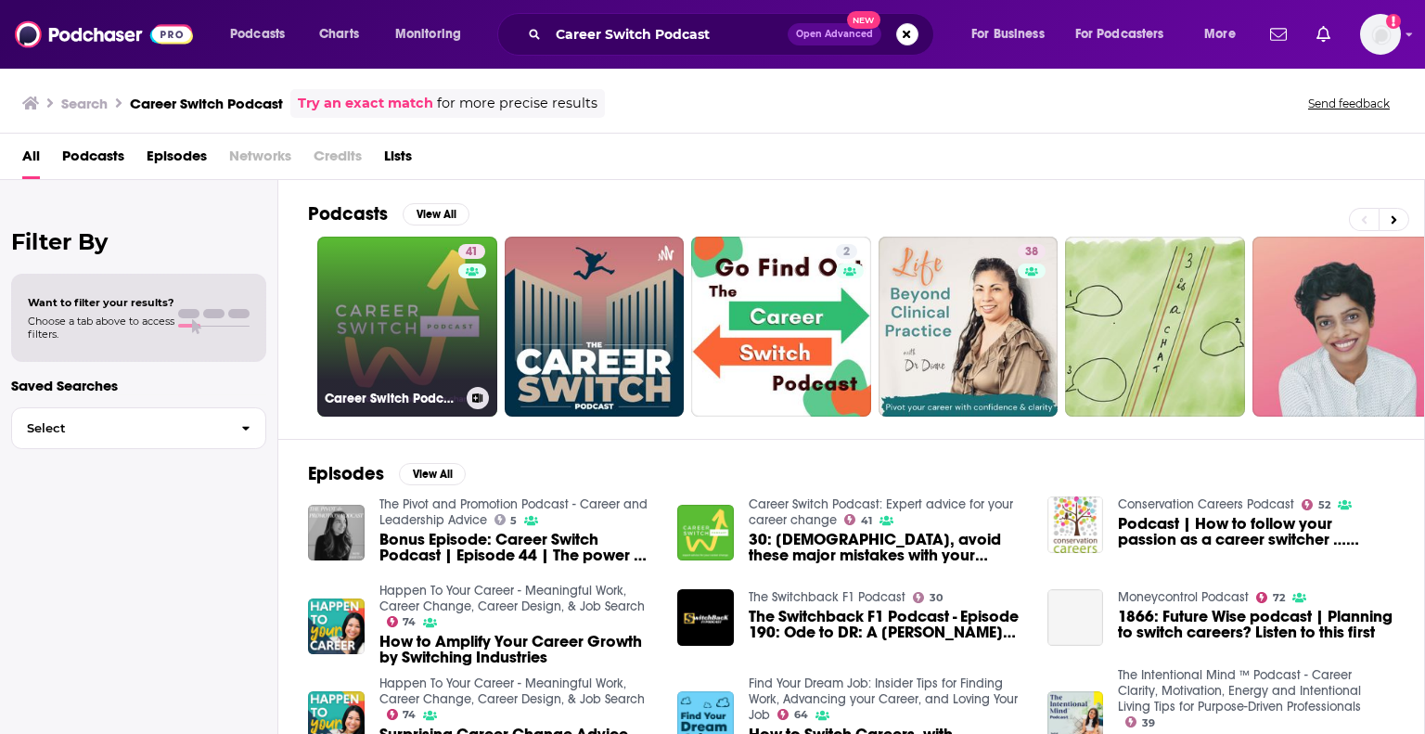
click at [412, 270] on link "41 Career Switch Podcast: Expert advice for your career change" at bounding box center [407, 327] width 180 height 180
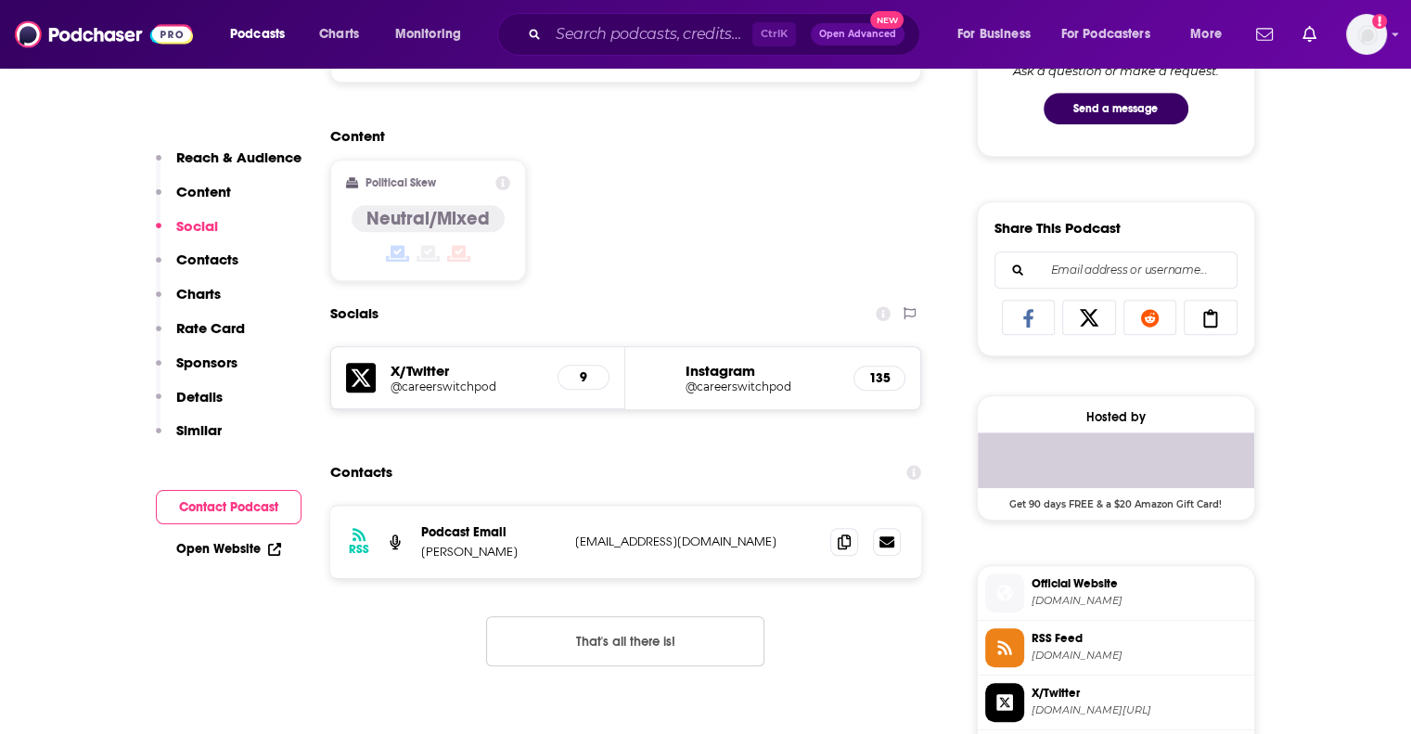
scroll to position [1037, 0]
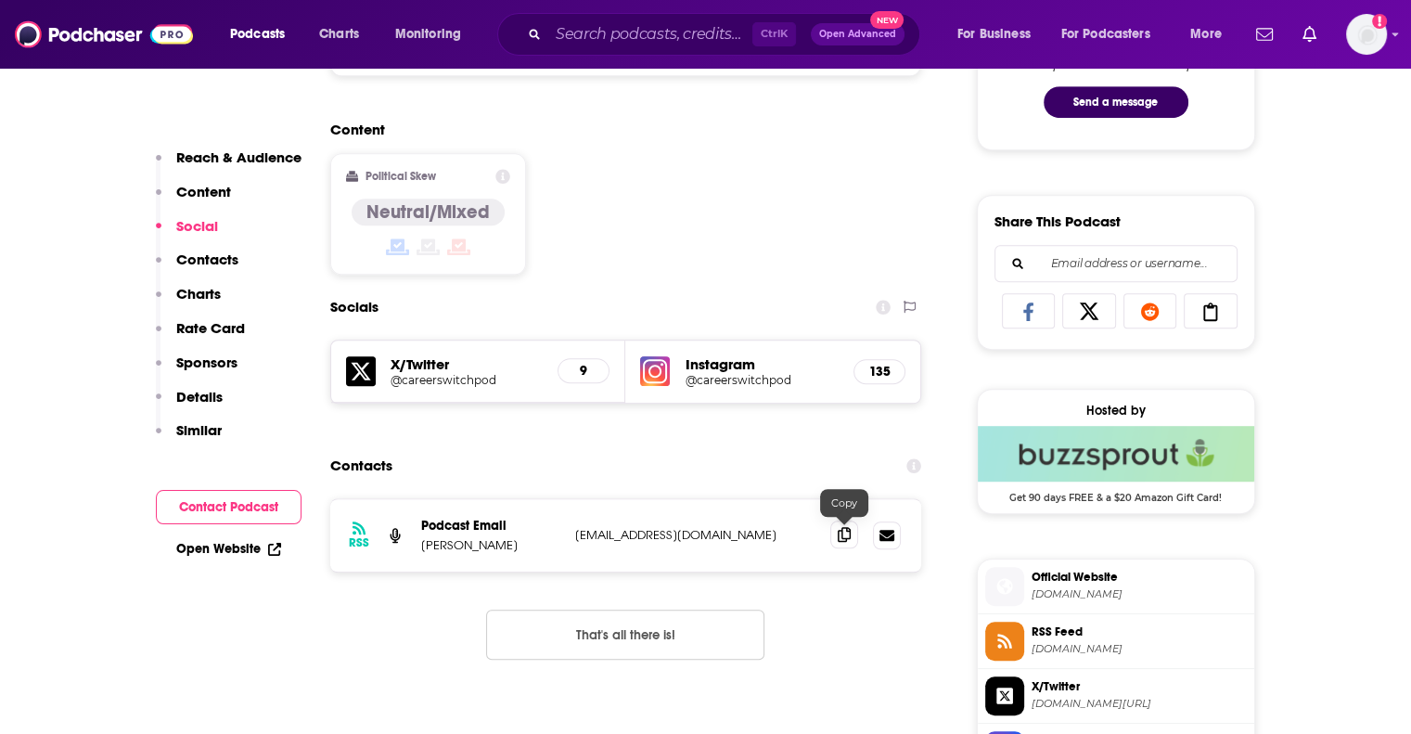
click at [846, 537] on icon at bounding box center [844, 534] width 13 height 15
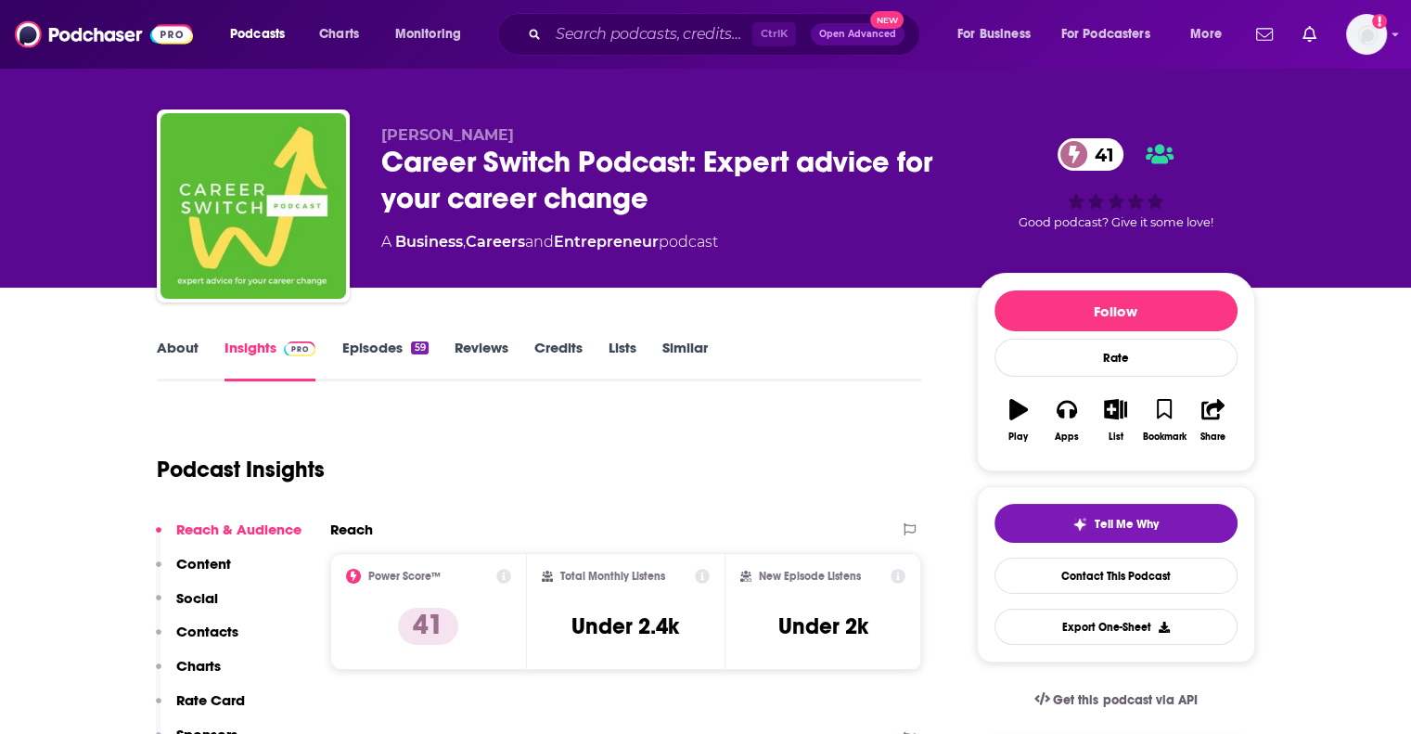
scroll to position [0, 0]
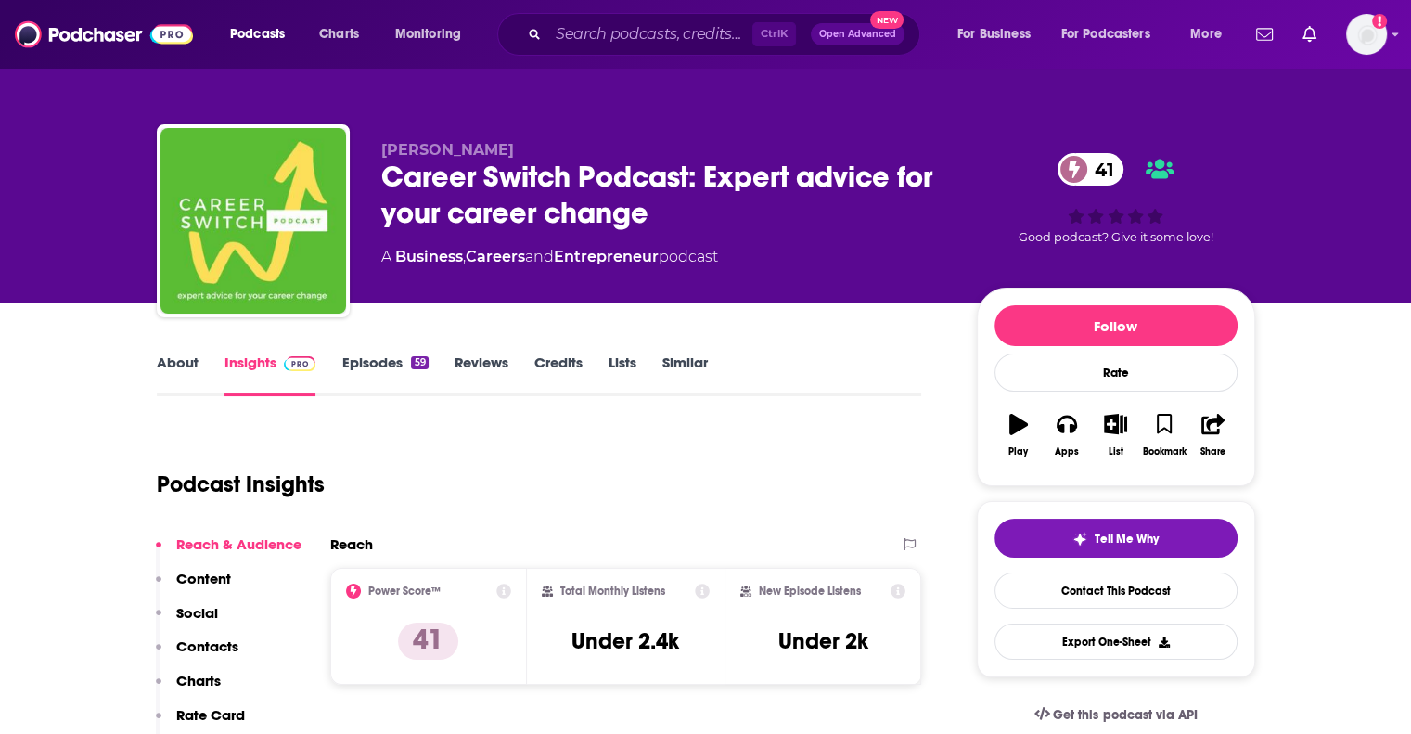
click at [405, 377] on link "Episodes 59" at bounding box center [384, 374] width 86 height 43
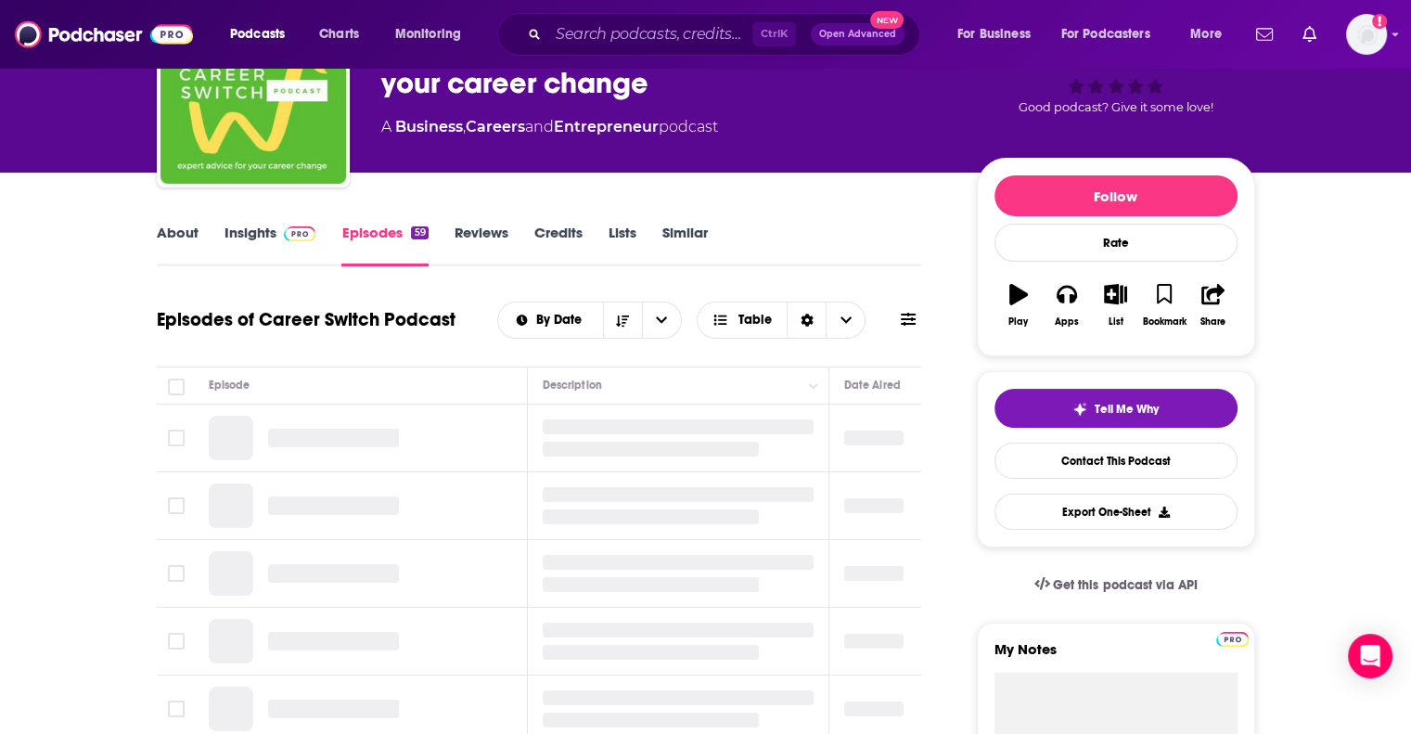
scroll to position [130, 0]
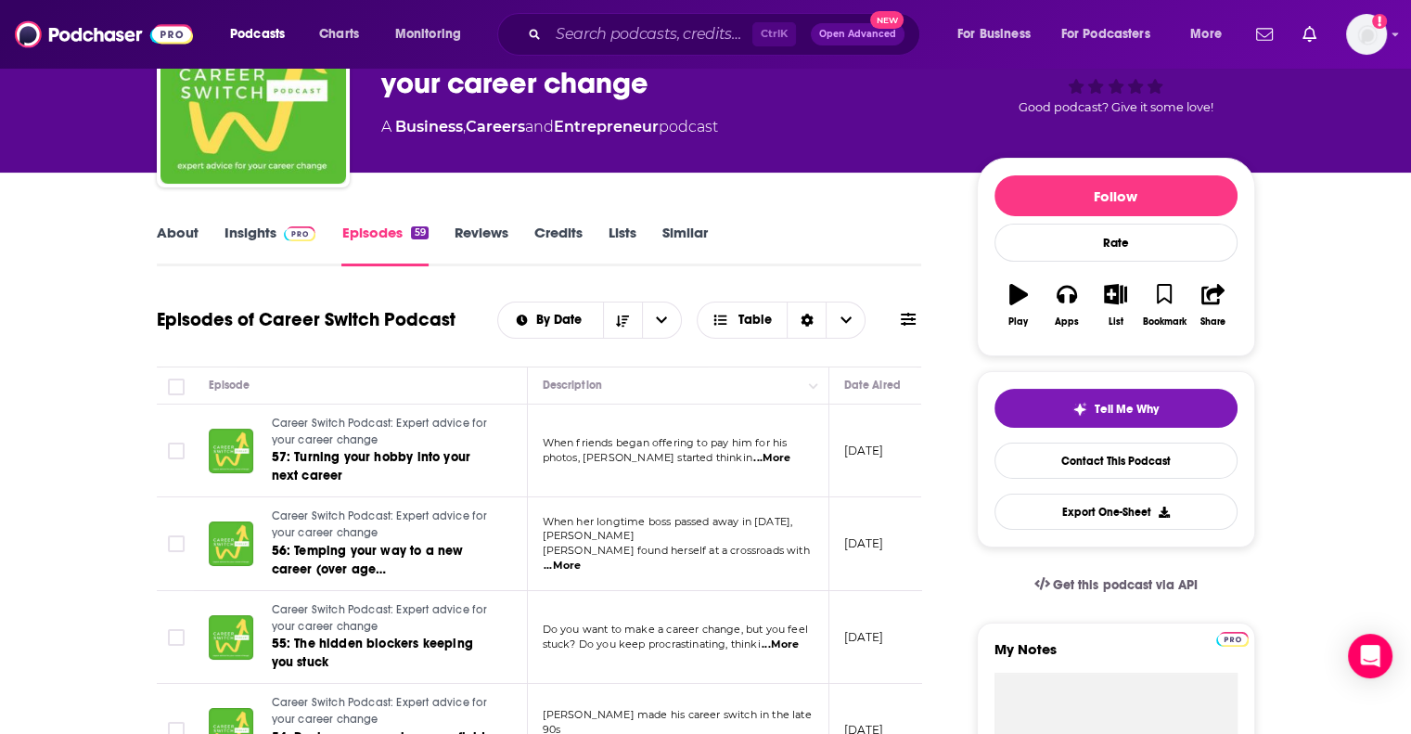
click at [256, 235] on link "Insights" at bounding box center [271, 245] width 92 height 43
